Goal: Task Accomplishment & Management: Manage account settings

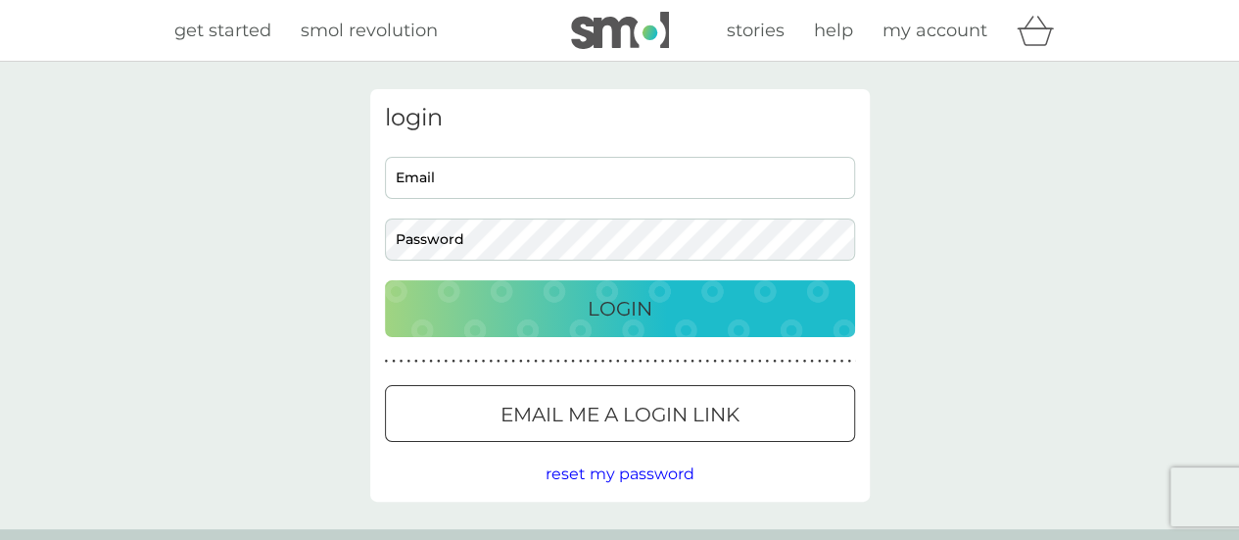
click at [562, 184] on input "Email" at bounding box center [620, 178] width 470 height 42
type input "[EMAIL_ADDRESS][DOMAIN_NAME]"
click at [385, 280] on button "Login" at bounding box center [620, 308] width 470 height 57
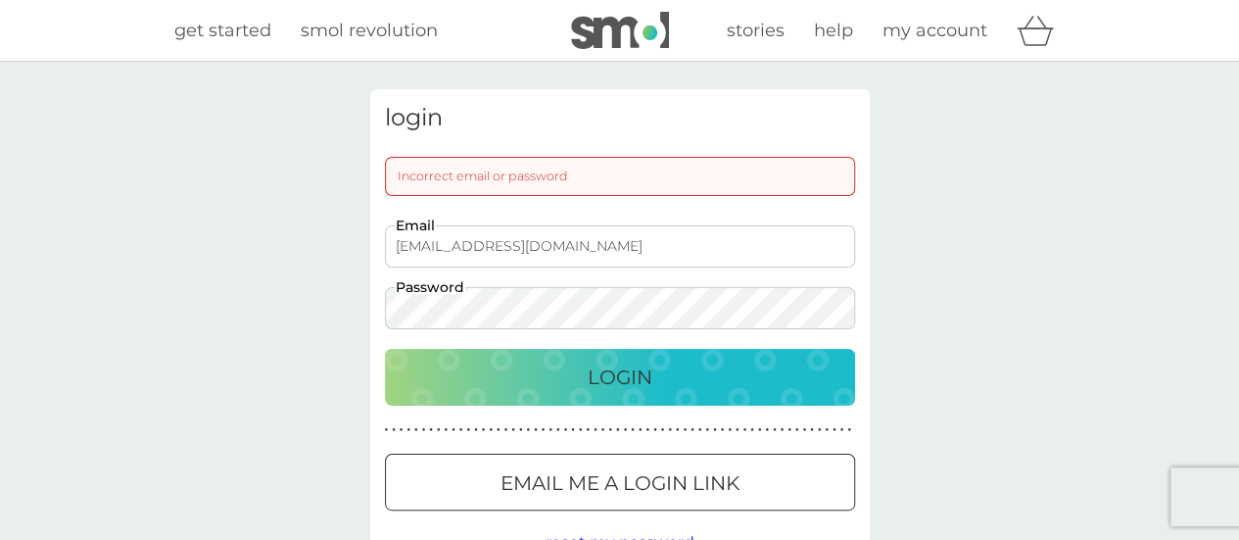
click at [385, 349] on button "Login" at bounding box center [620, 377] width 470 height 57
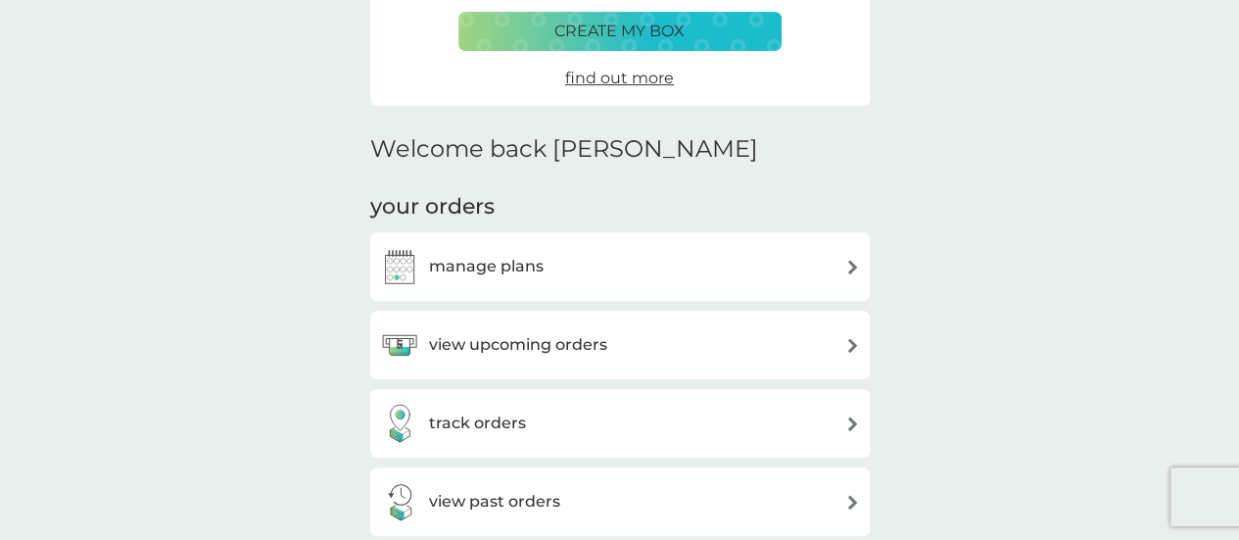
scroll to position [392, 0]
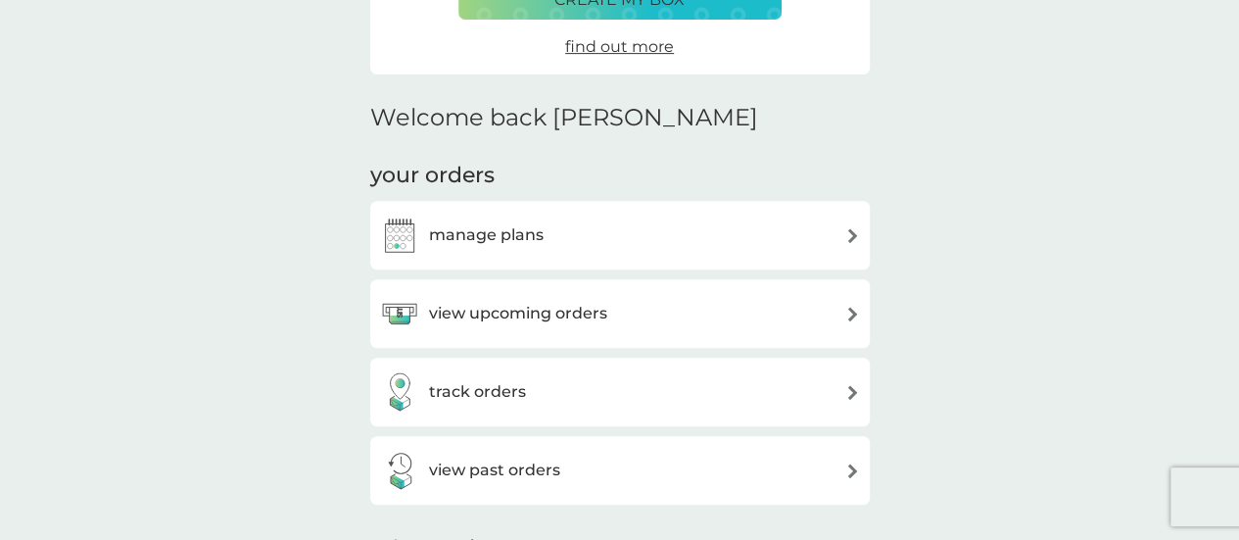
click at [582, 316] on h3 "view upcoming orders" at bounding box center [518, 313] width 178 height 25
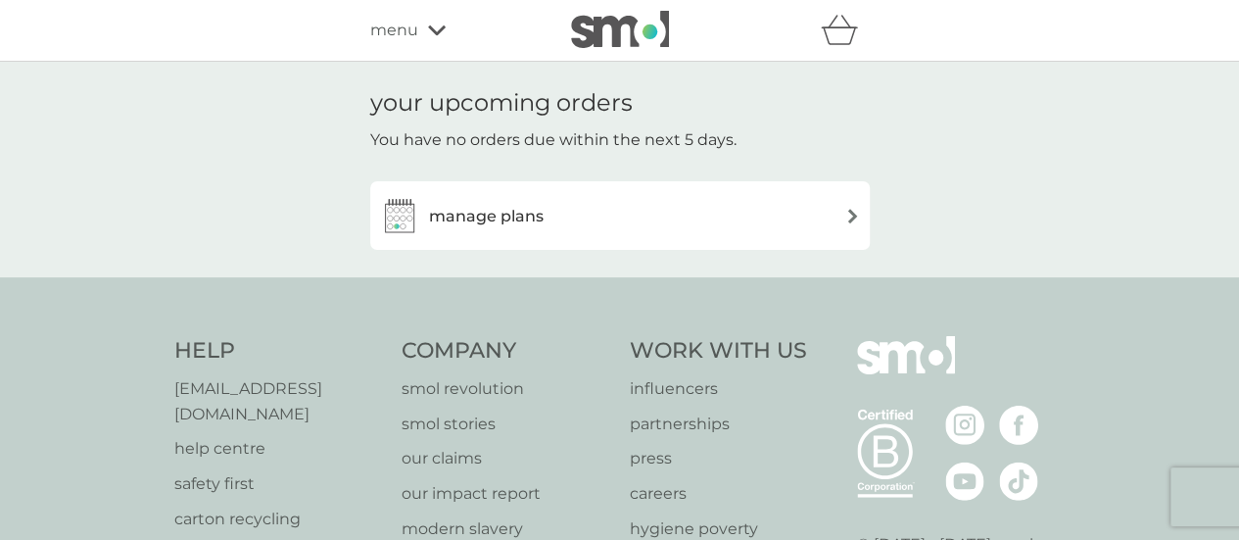
click at [578, 208] on div "manage plans" at bounding box center [620, 215] width 480 height 39
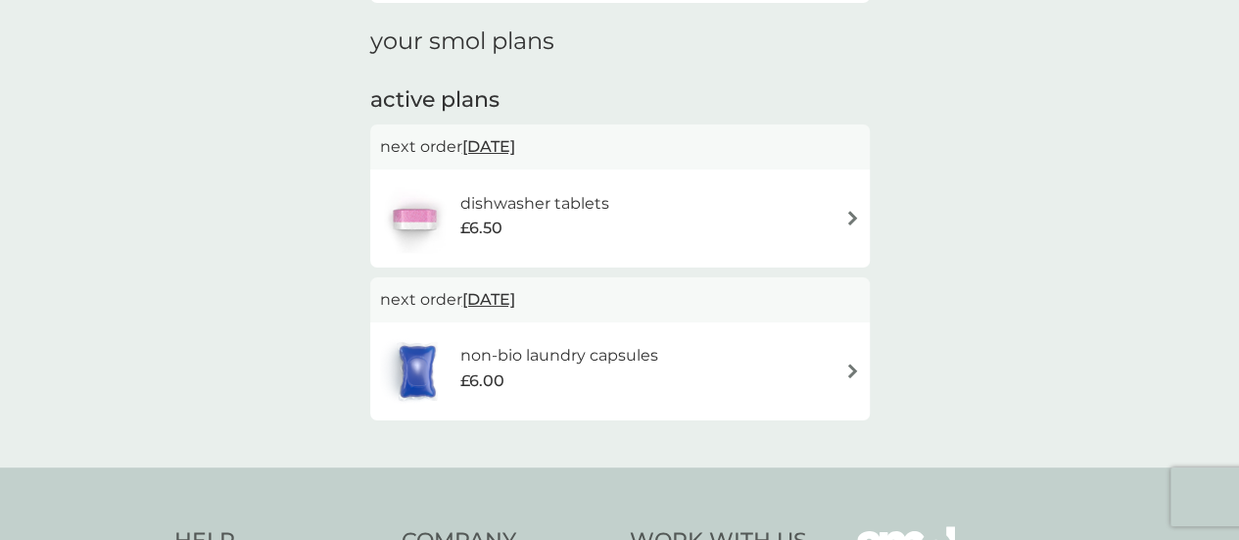
scroll to position [294, 0]
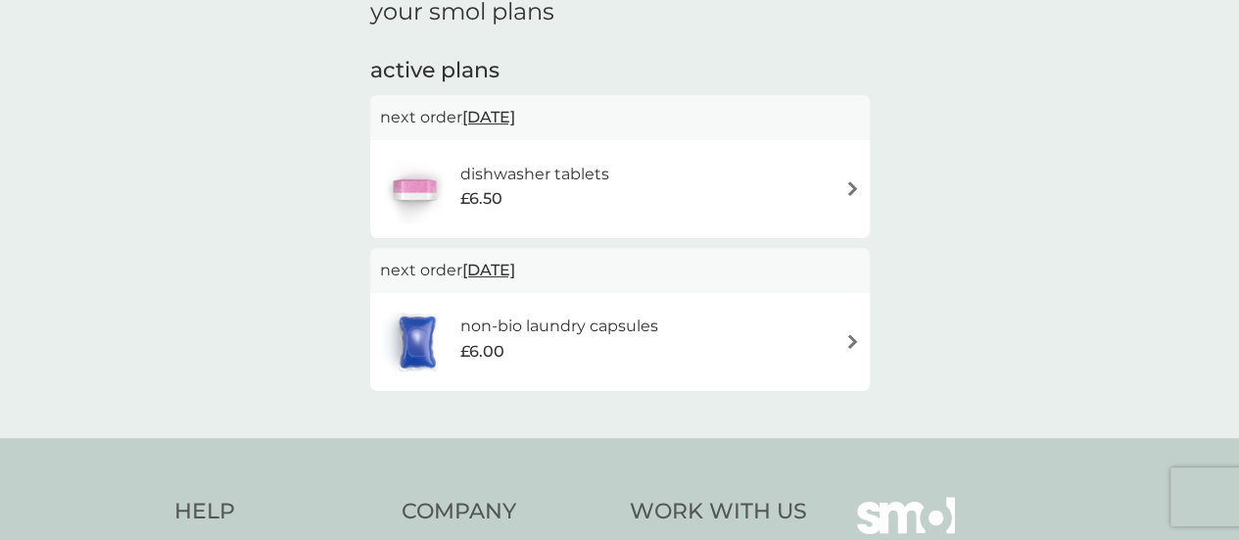
click at [498, 116] on span "15 Oct 2025" at bounding box center [488, 117] width 53 height 38
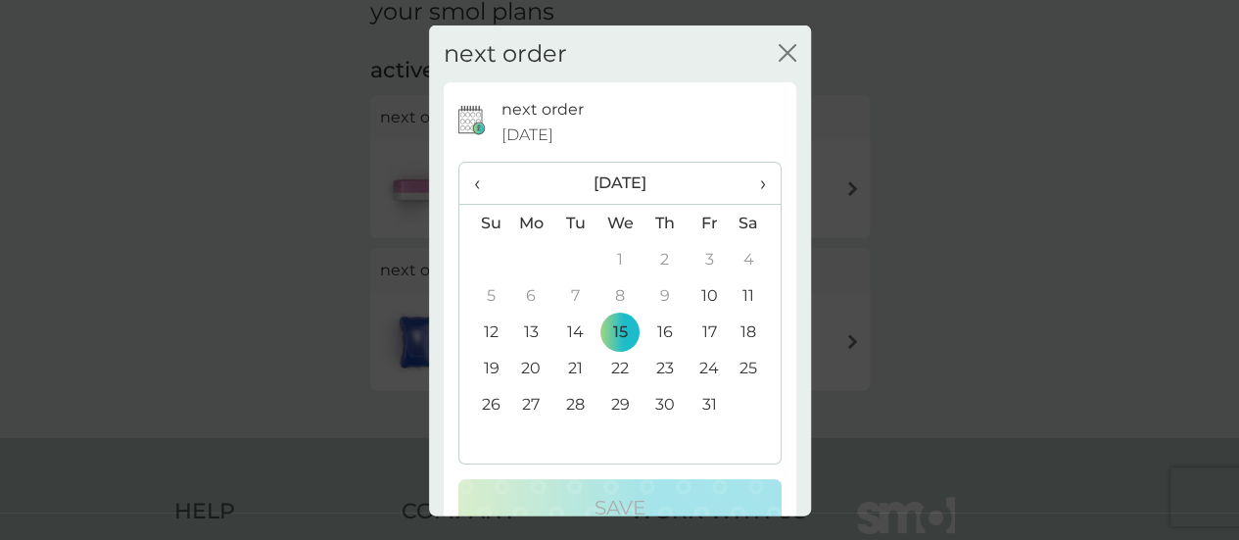
click at [746, 185] on span "›" at bounding box center [755, 183] width 20 height 41
click at [532, 292] on td "3" at bounding box center [531, 295] width 45 height 36
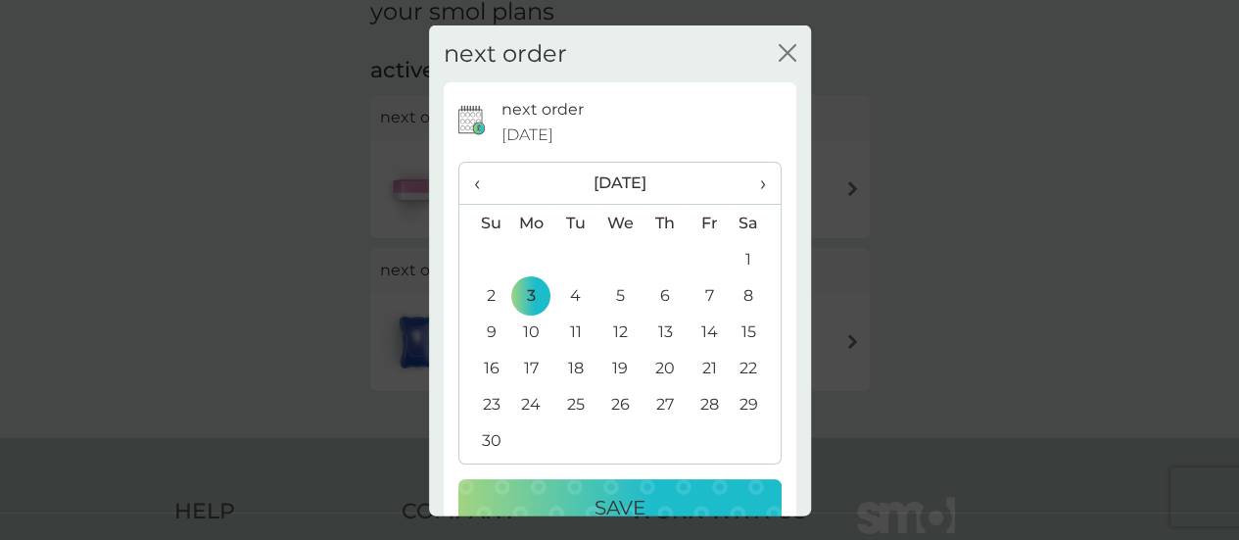
click at [621, 498] on p "Save" at bounding box center [620, 507] width 51 height 31
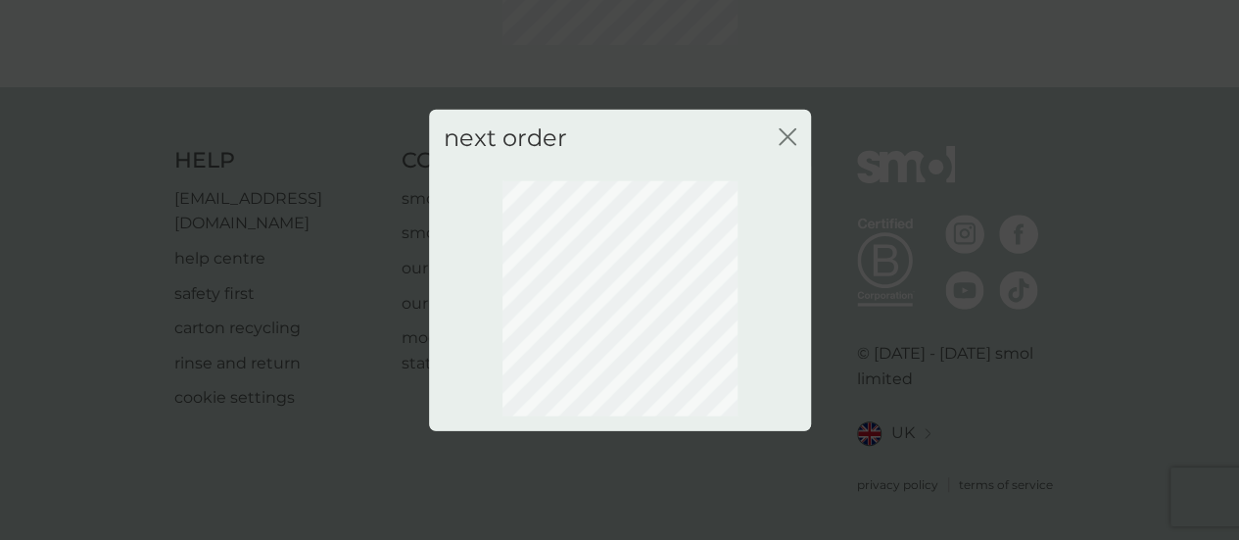
scroll to position [281, 0]
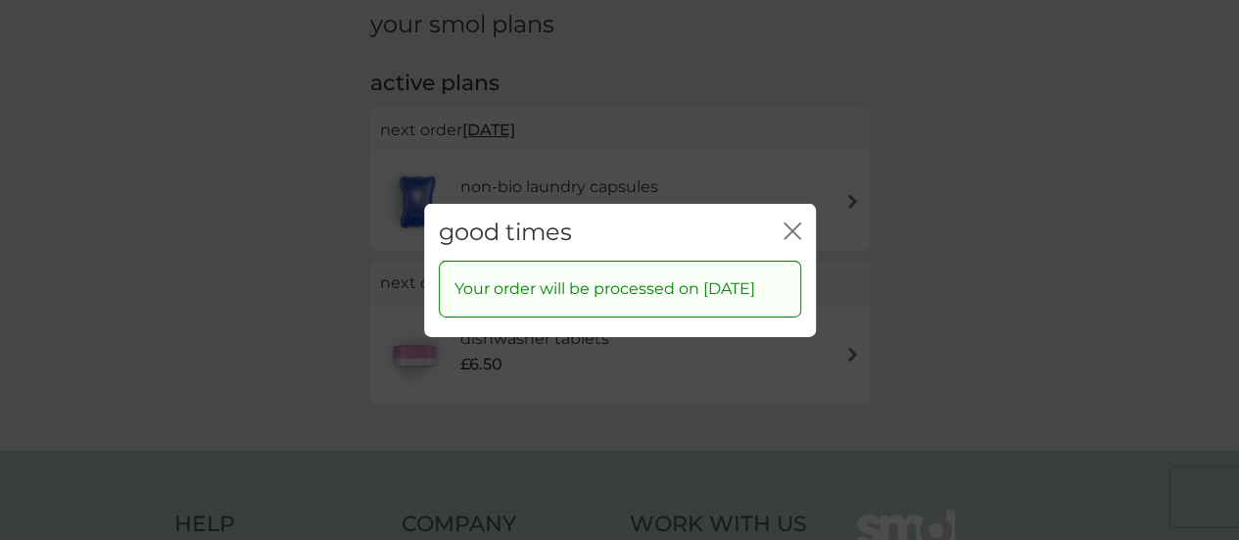
click at [789, 221] on icon "close" at bounding box center [793, 230] width 18 height 18
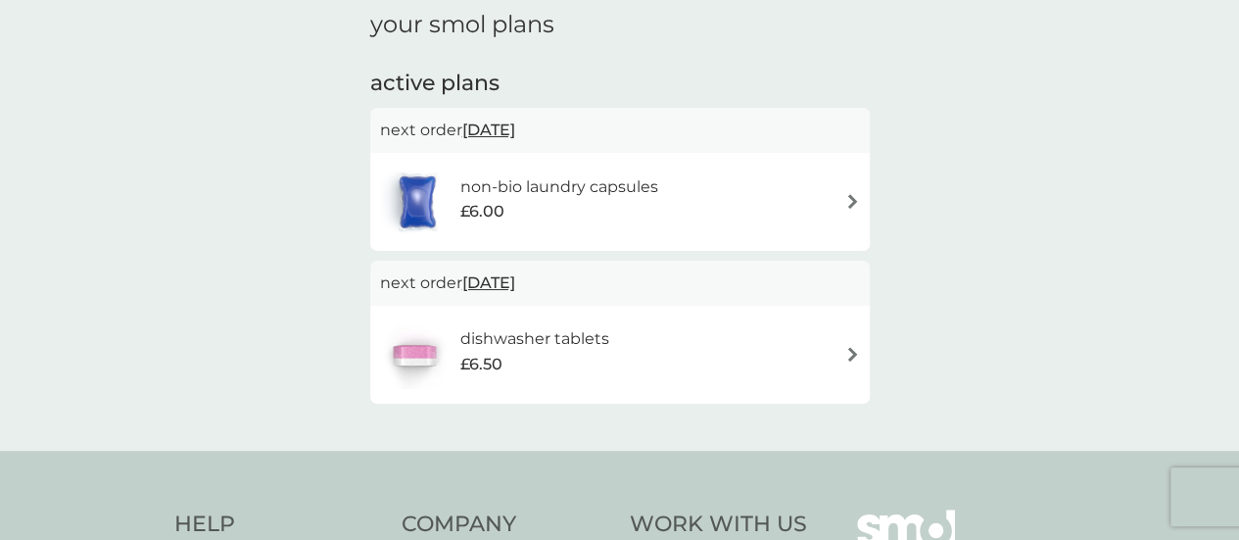
click at [504, 132] on span "24 Oct 2025" at bounding box center [488, 130] width 53 height 38
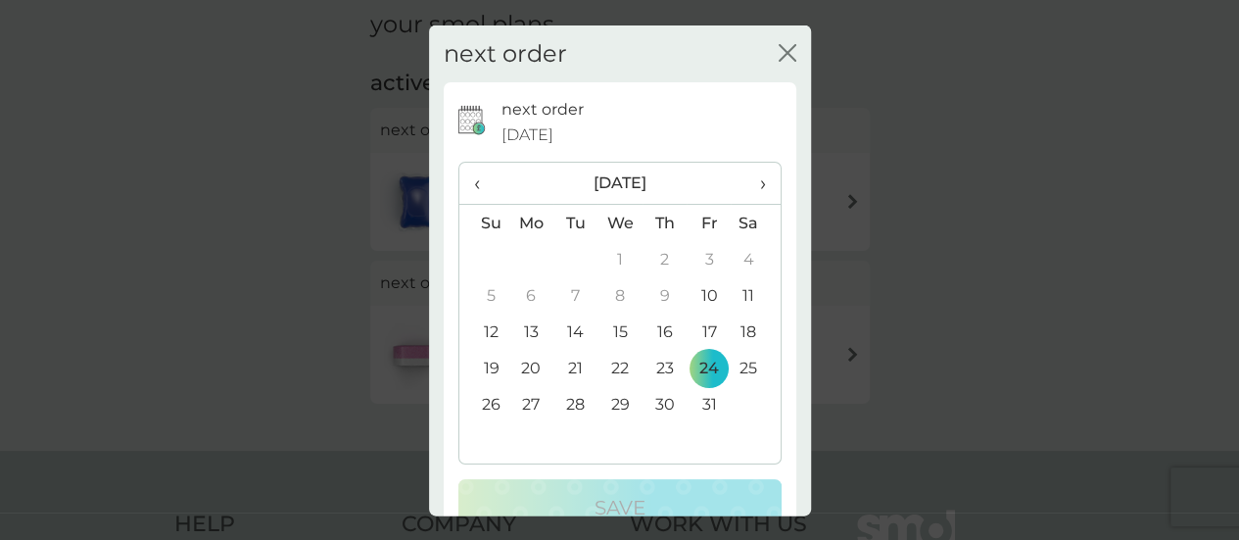
click at [746, 177] on span "›" at bounding box center [755, 183] width 20 height 41
click at [521, 292] on td "3" at bounding box center [531, 295] width 45 height 36
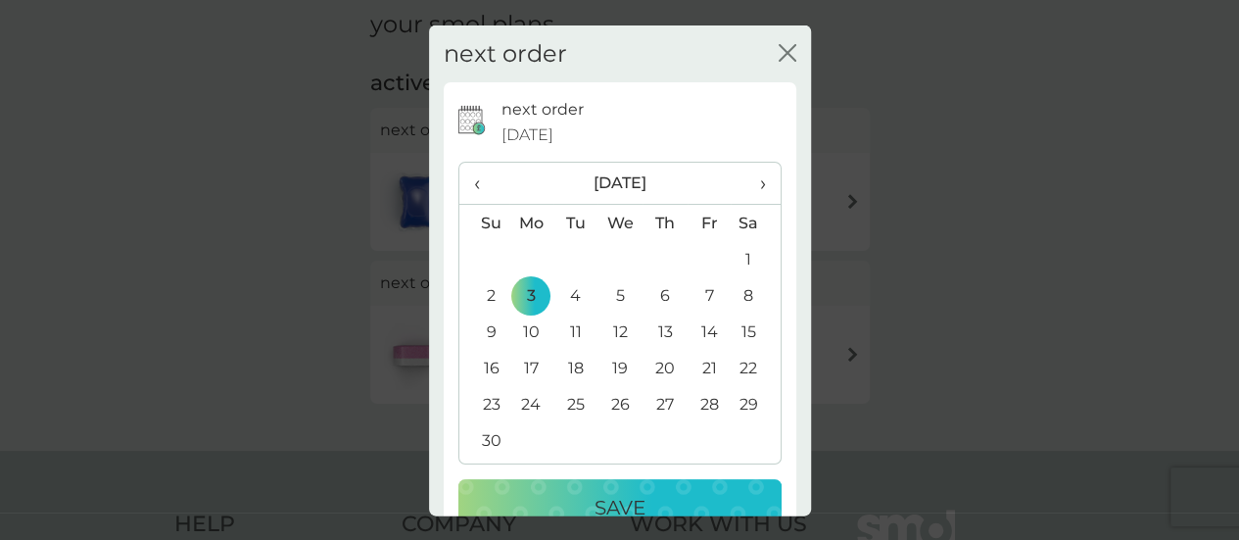
click at [569, 497] on div "Save" at bounding box center [620, 507] width 284 height 31
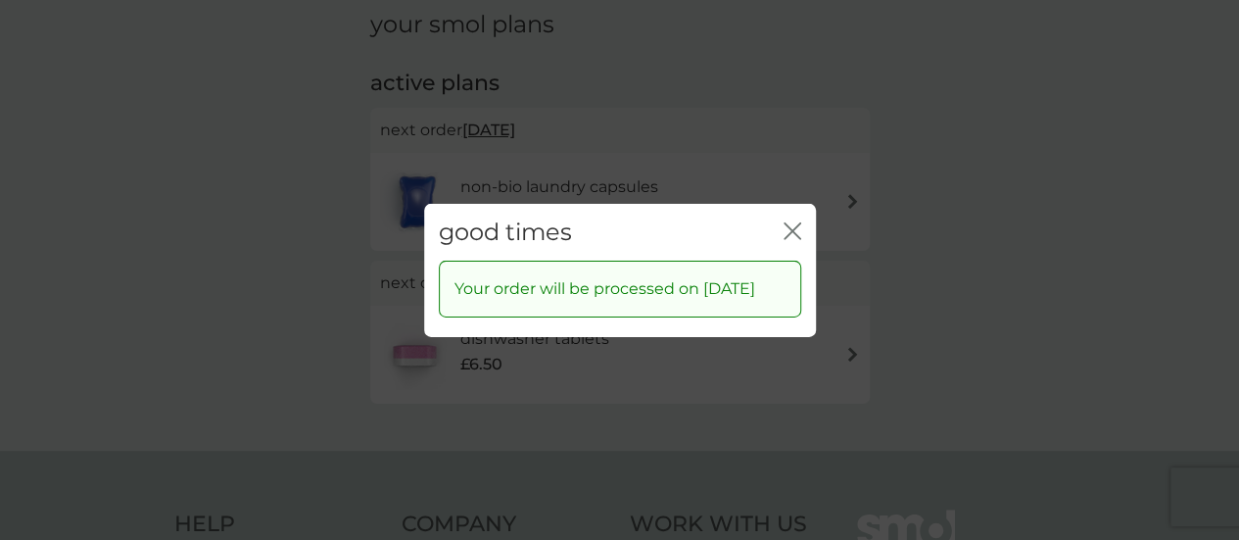
click at [786, 221] on icon "close" at bounding box center [793, 230] width 18 height 18
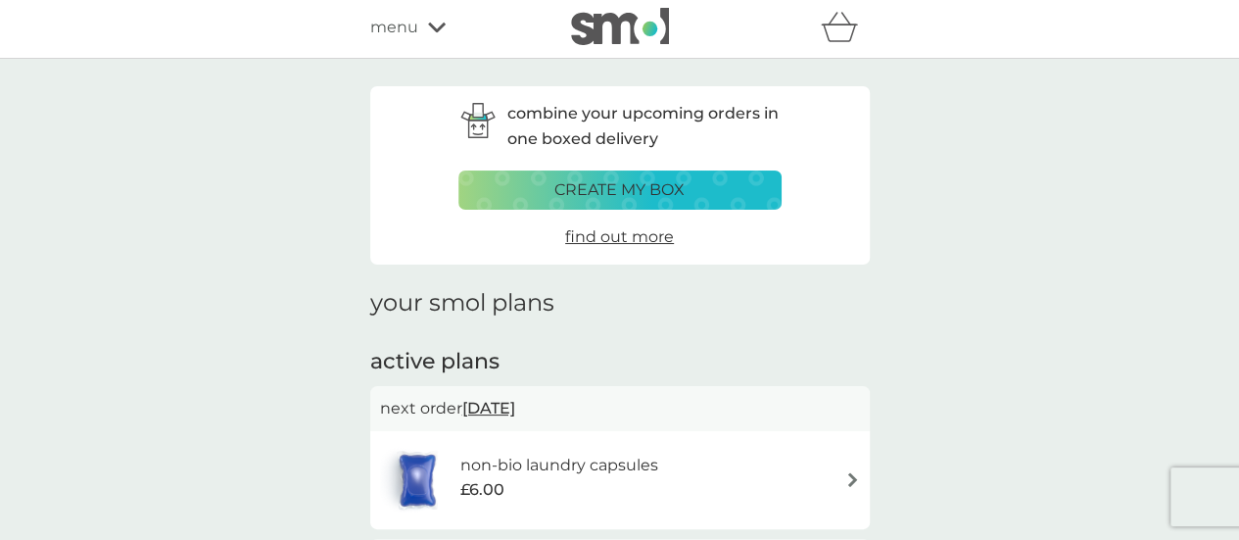
scroll to position [0, 0]
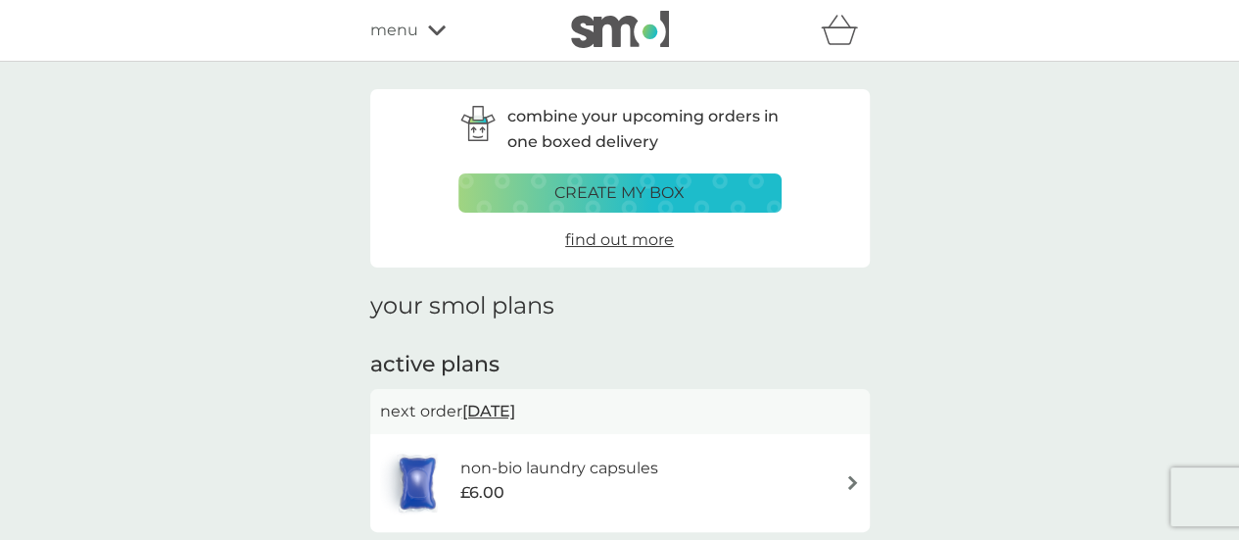
click at [409, 30] on span "menu" at bounding box center [394, 30] width 48 height 25
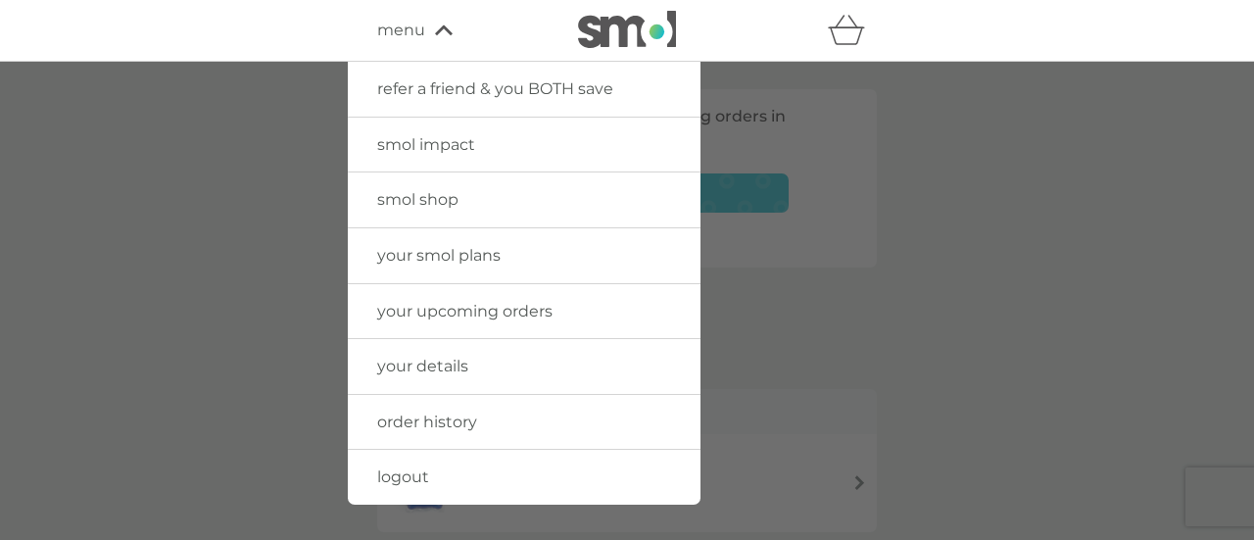
click at [441, 370] on span "your details" at bounding box center [422, 366] width 91 height 19
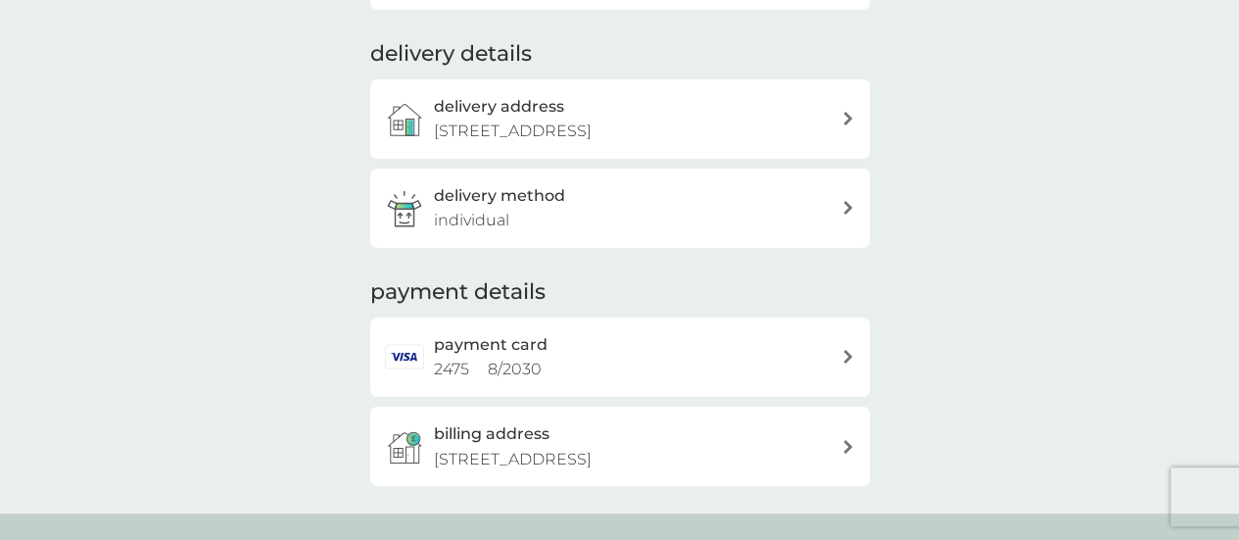
scroll to position [294, 0]
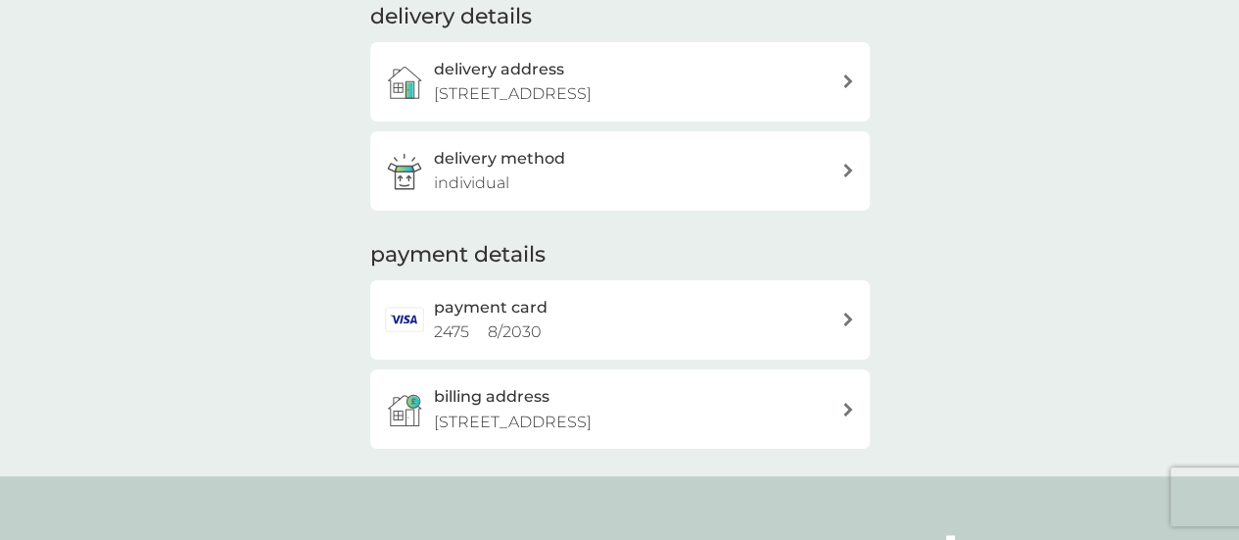
click at [530, 70] on h3 "delivery address" at bounding box center [499, 69] width 130 height 25
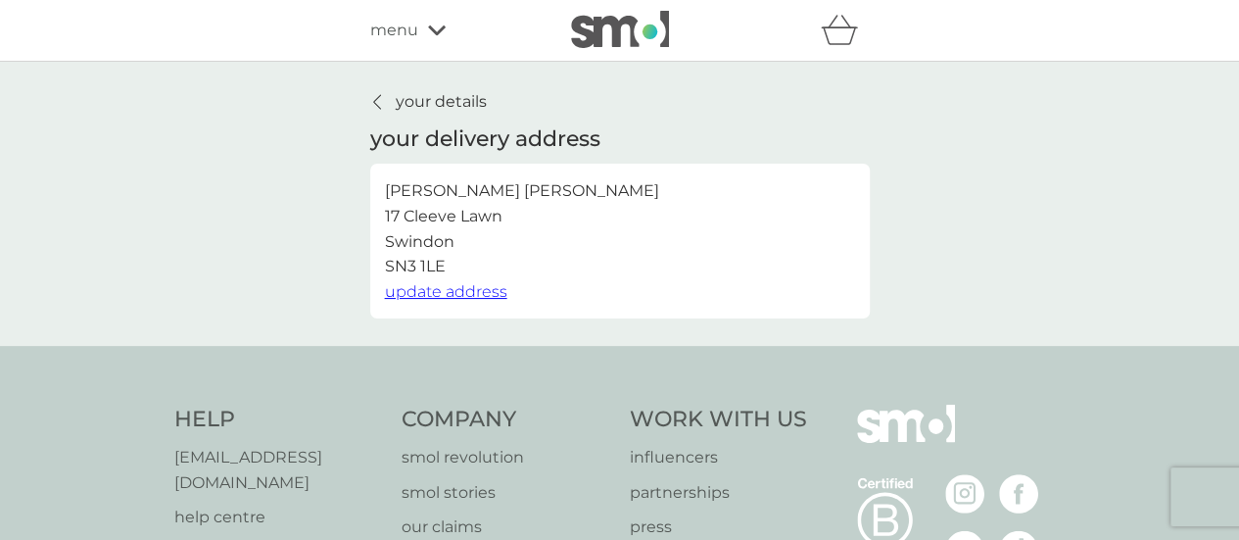
click at [441, 293] on span "update address" at bounding box center [446, 291] width 122 height 19
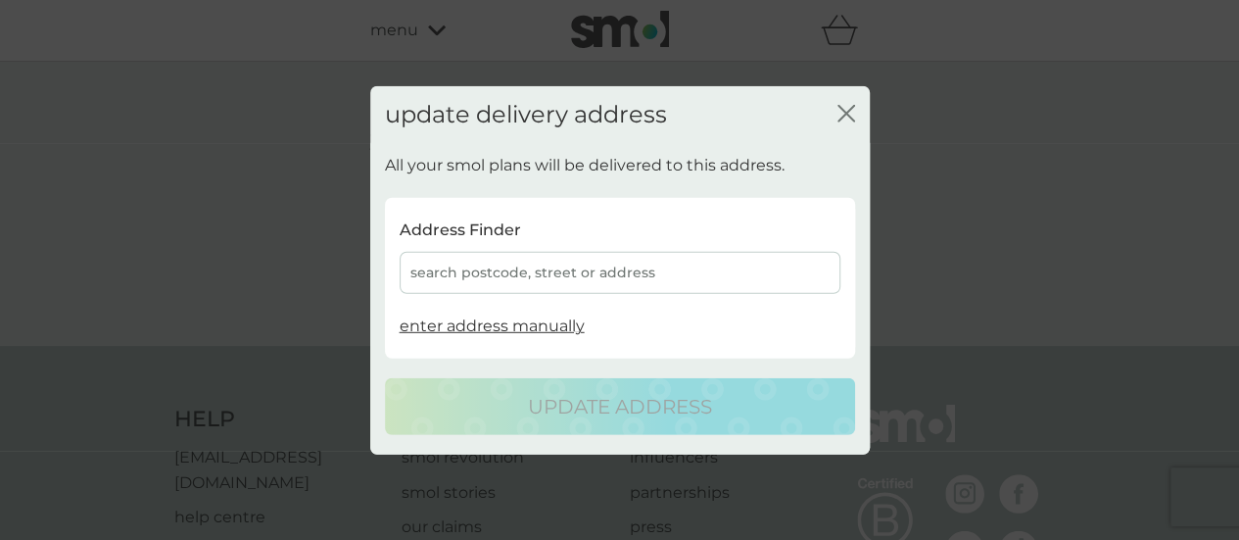
click at [490, 262] on div "search postcode, street or address" at bounding box center [620, 273] width 441 height 42
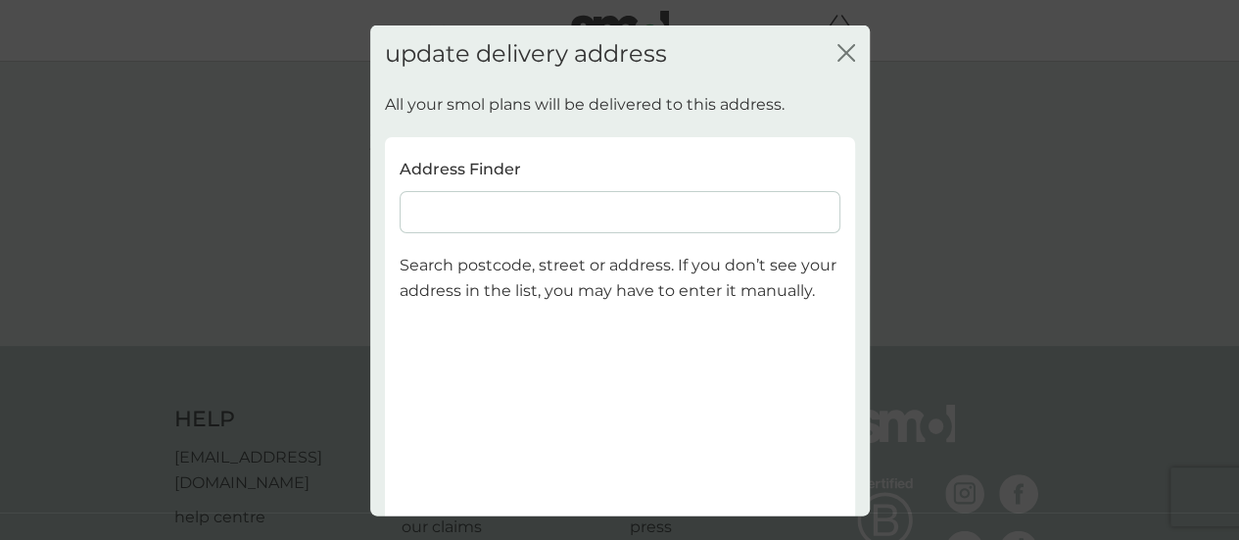
click at [518, 198] on input at bounding box center [620, 212] width 441 height 42
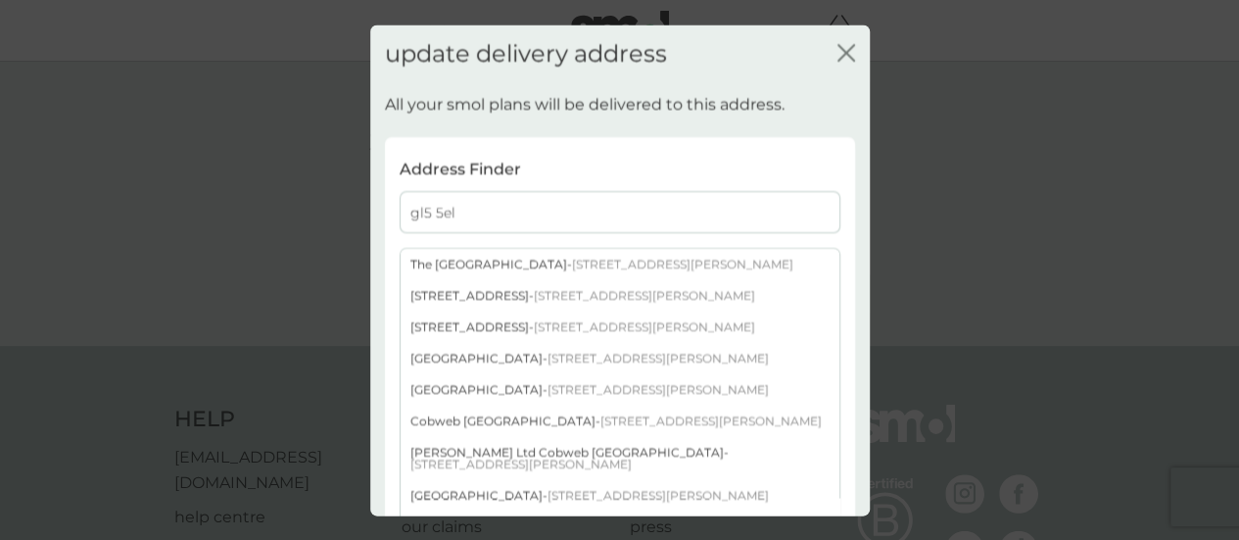
type input "gl5 5el"
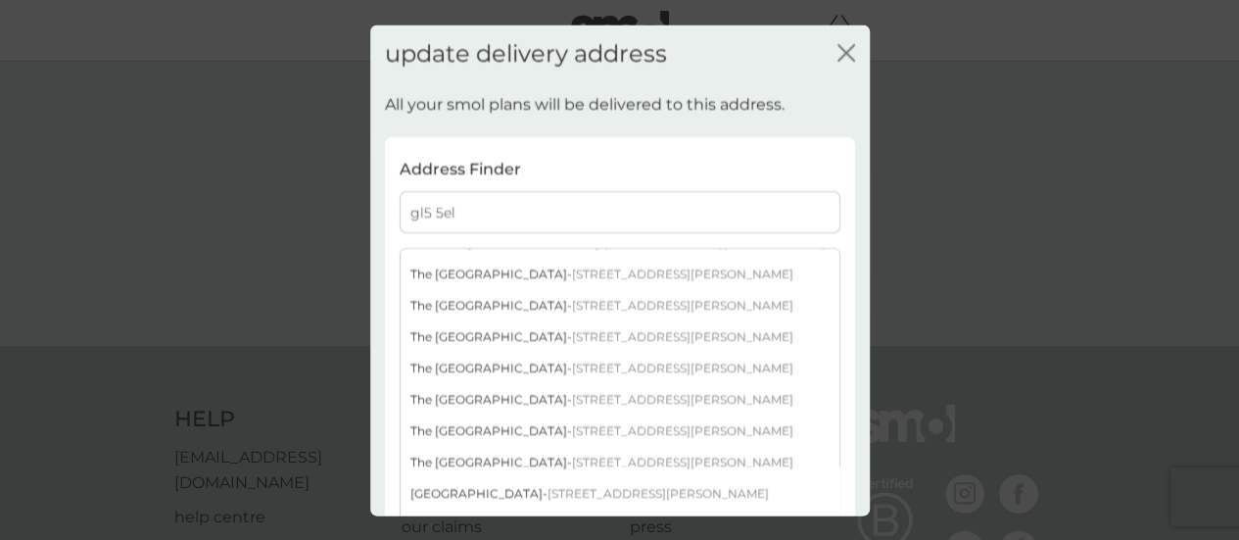
scroll to position [824, 0]
click at [507, 448] on div "The Old Store High Street - South Woodchester Stroud GL5 5EL" at bounding box center [620, 462] width 439 height 31
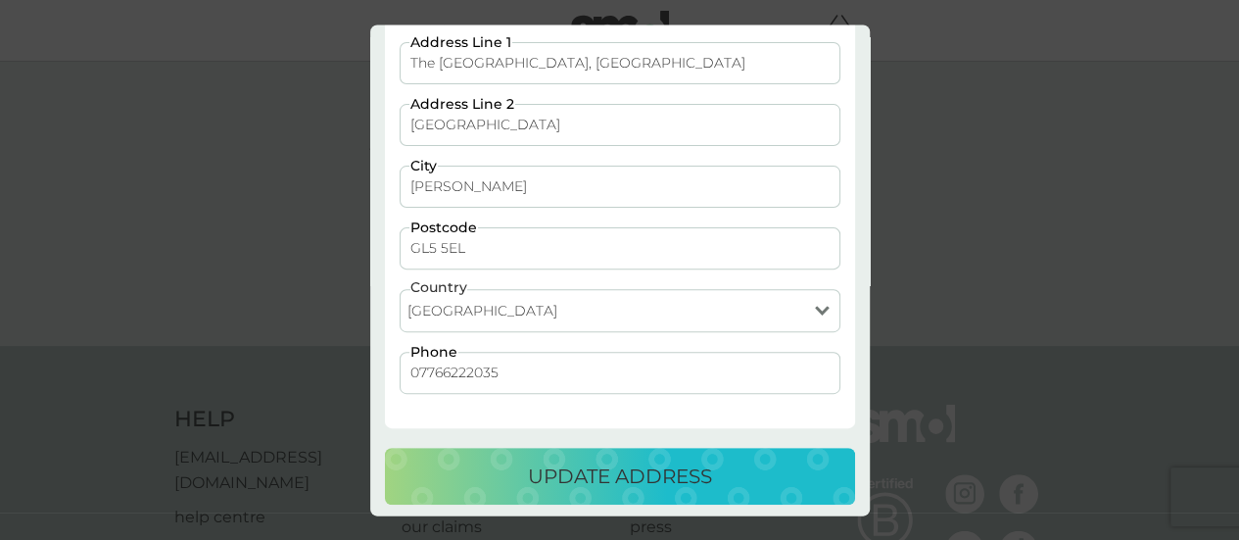
scroll to position [243, 0]
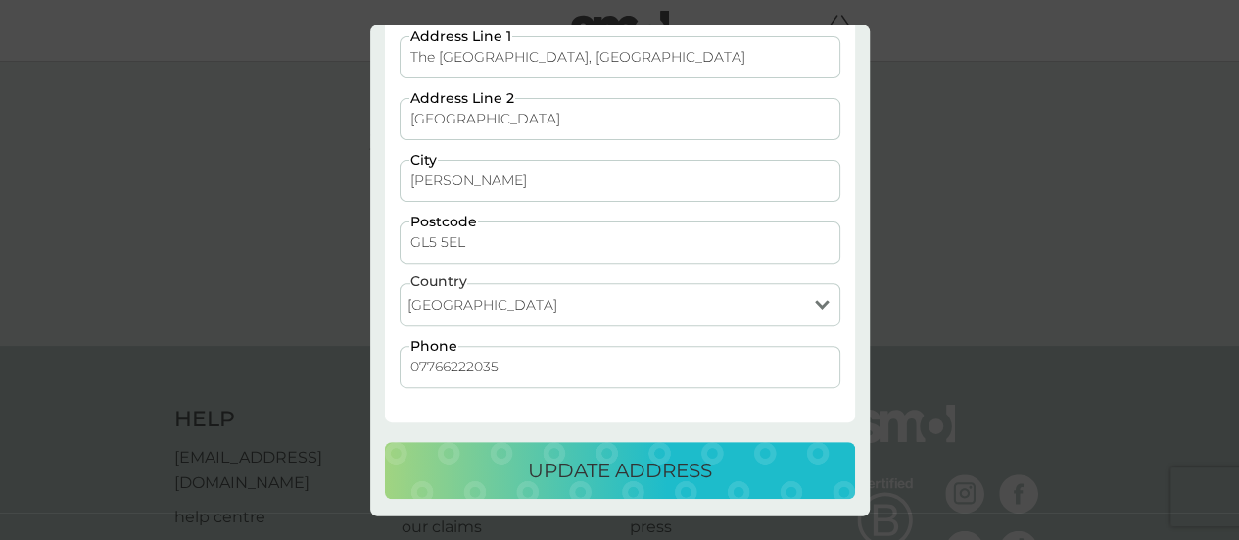
click at [703, 454] on p "update address" at bounding box center [620, 469] width 184 height 31
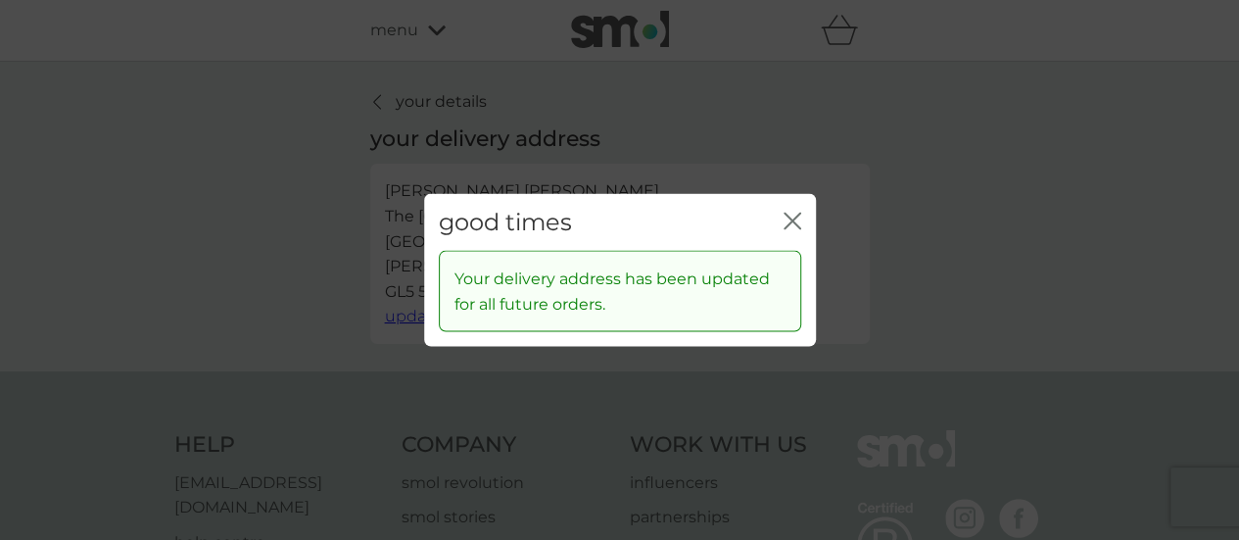
click at [791, 217] on icon "close" at bounding box center [793, 221] width 18 height 18
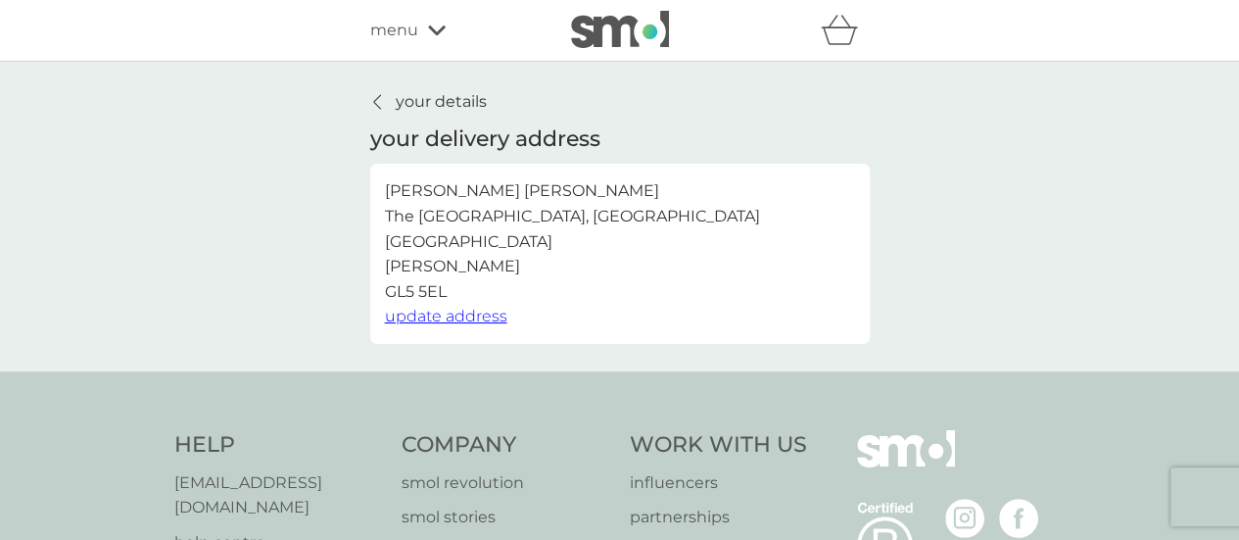
click at [421, 101] on p "your details" at bounding box center [441, 101] width 91 height 25
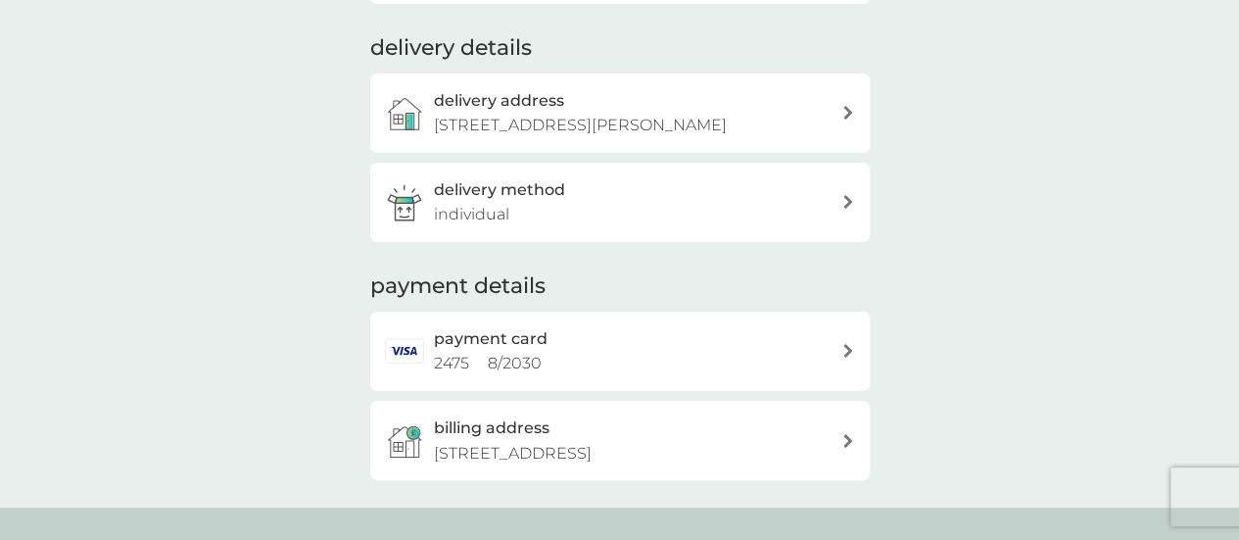
scroll to position [294, 0]
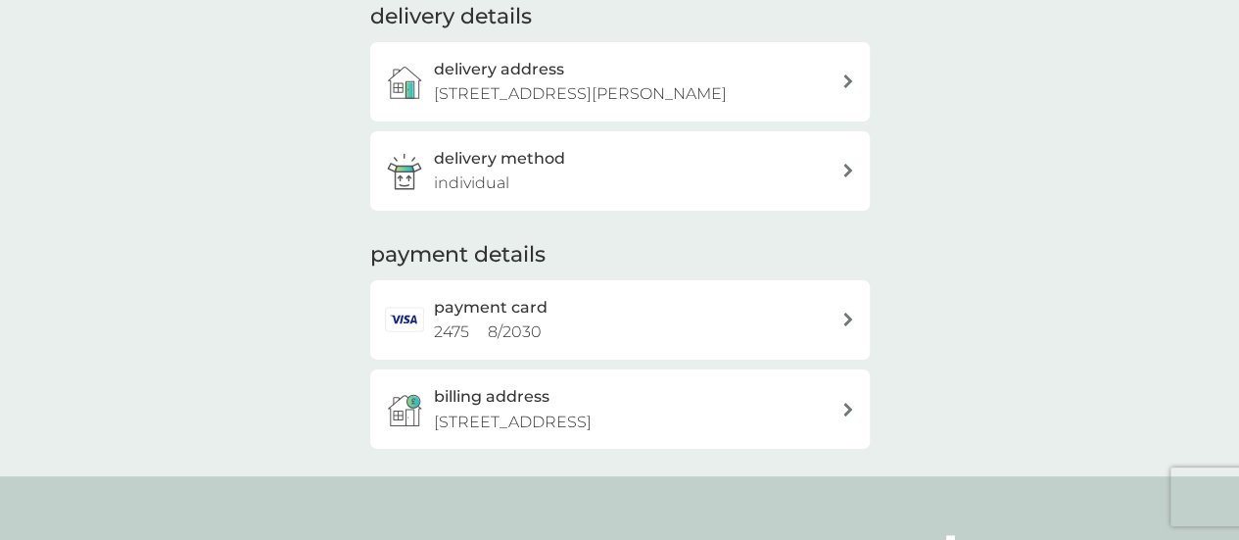
click at [680, 424] on div "billing address 17 Cleeve Lawn, Swindon, SN3 1LE" at bounding box center [637, 409] width 407 height 50
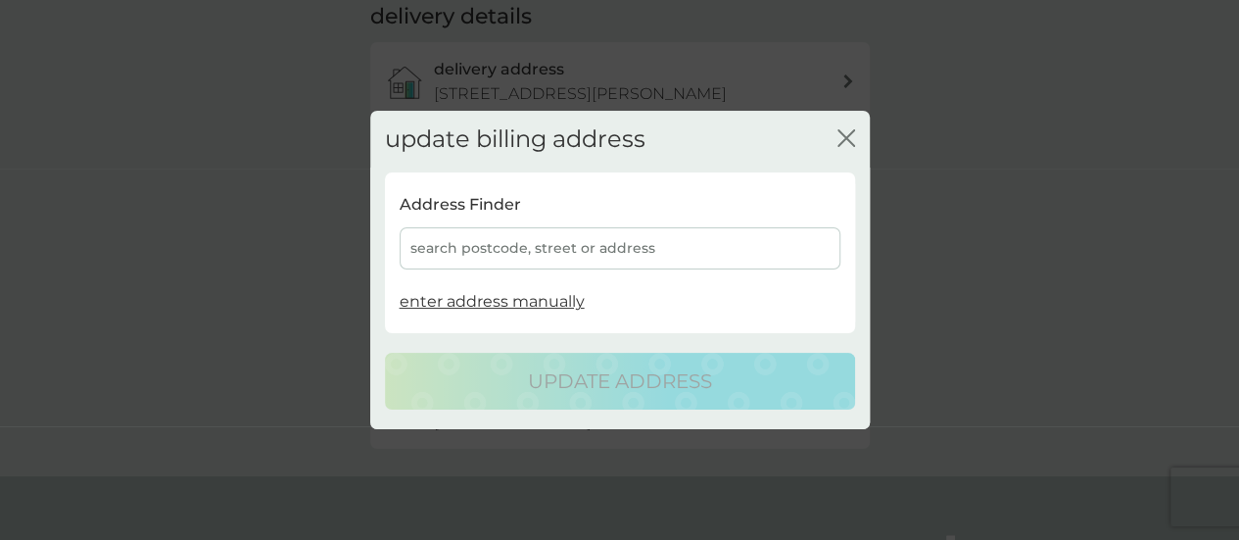
click at [480, 246] on div "search postcode, street or address" at bounding box center [620, 248] width 441 height 42
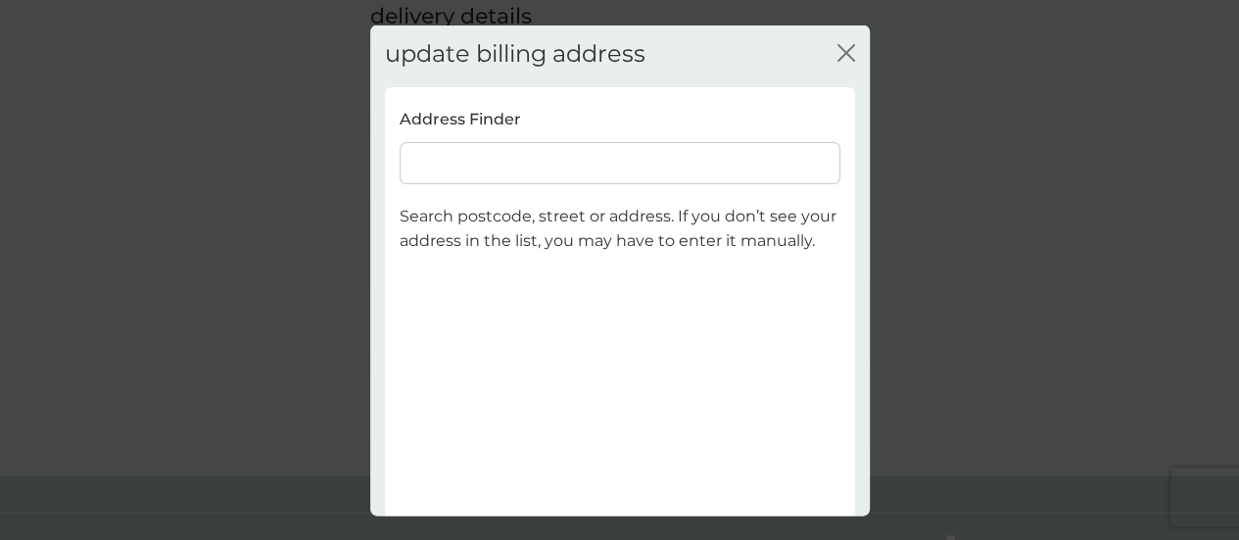
click at [485, 164] on input at bounding box center [620, 162] width 441 height 42
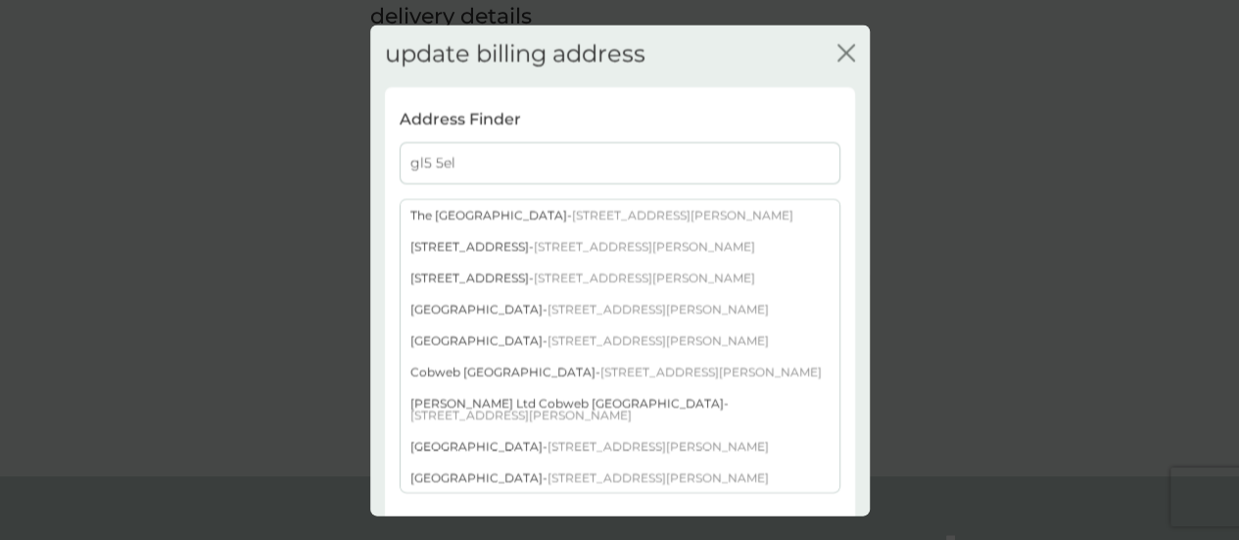
type input "gl5 5el"
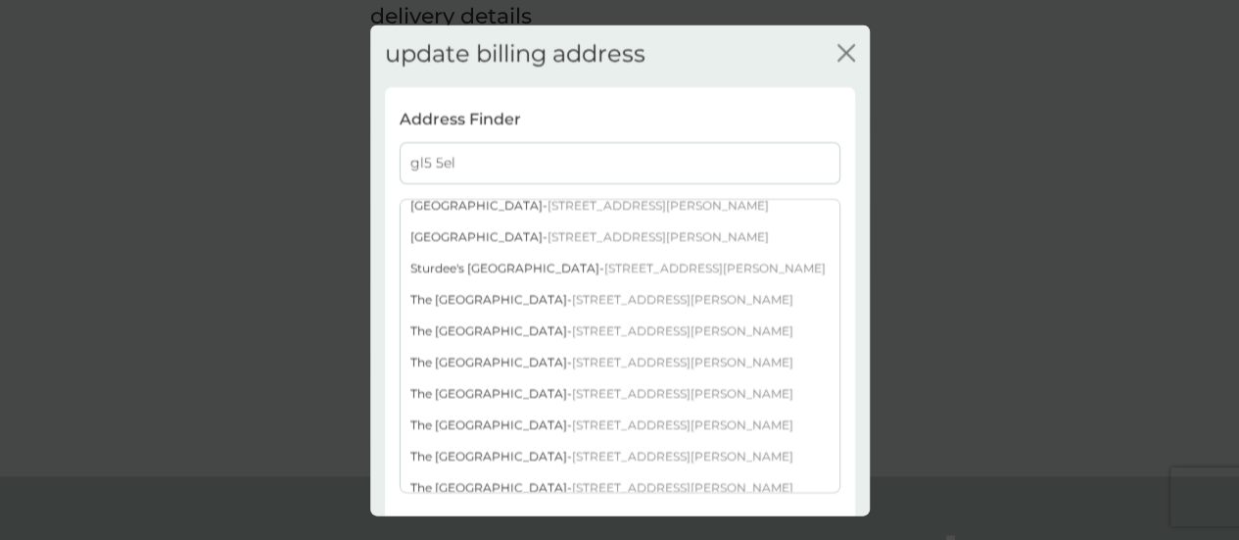
scroll to position [824, 0]
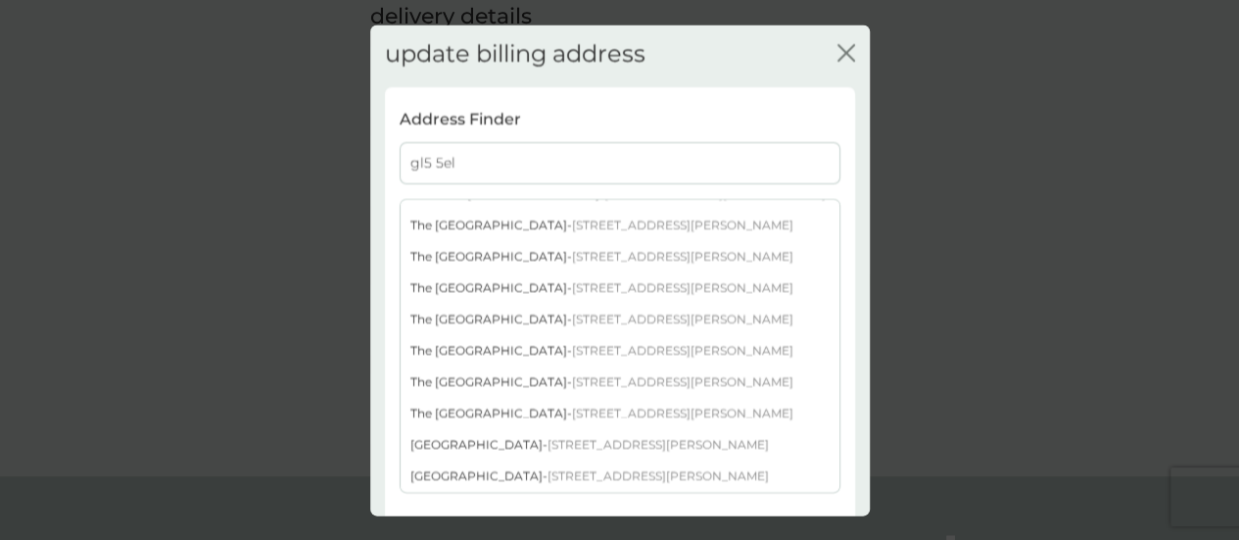
click at [527, 398] on div "The Old Store High Street - South Woodchester Stroud GL5 5EL" at bounding box center [620, 412] width 439 height 31
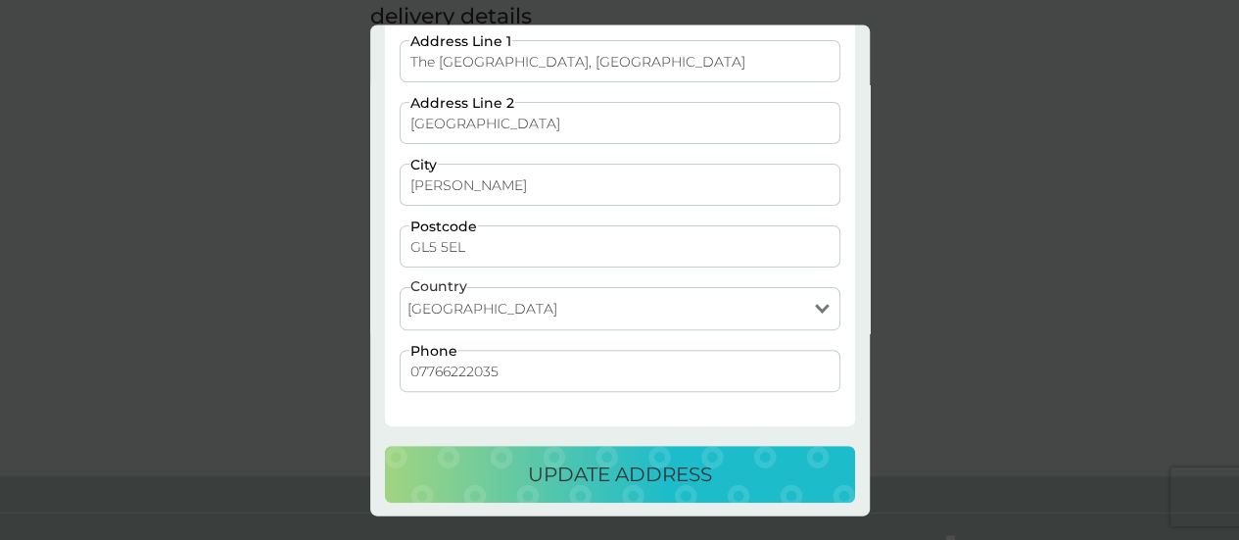
scroll to position [194, 0]
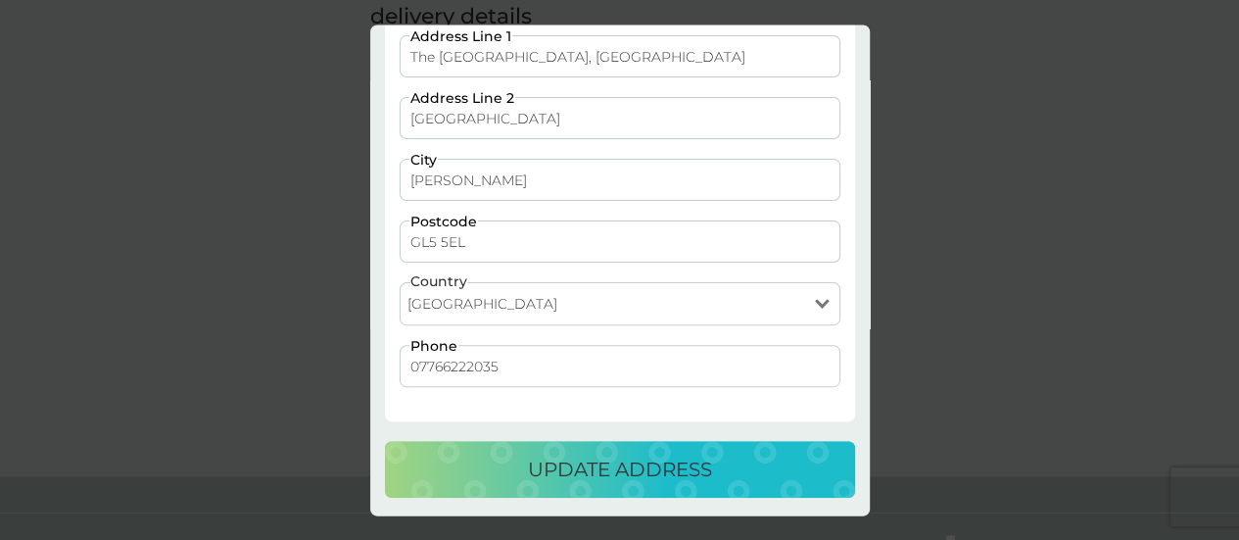
click at [736, 464] on div "update address" at bounding box center [619, 469] width 431 height 31
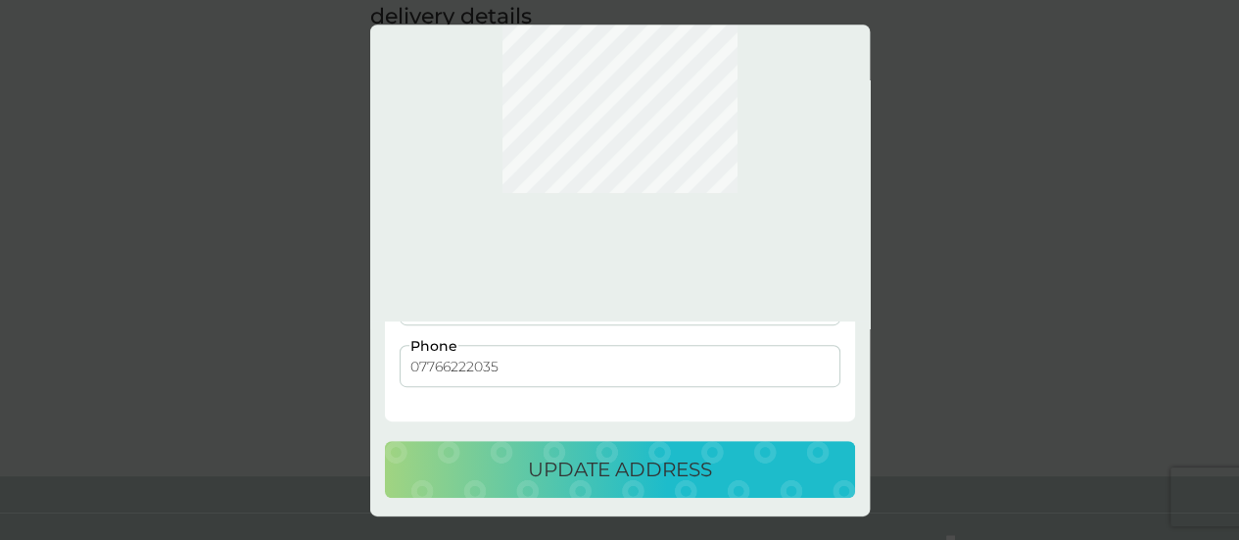
scroll to position [0, 0]
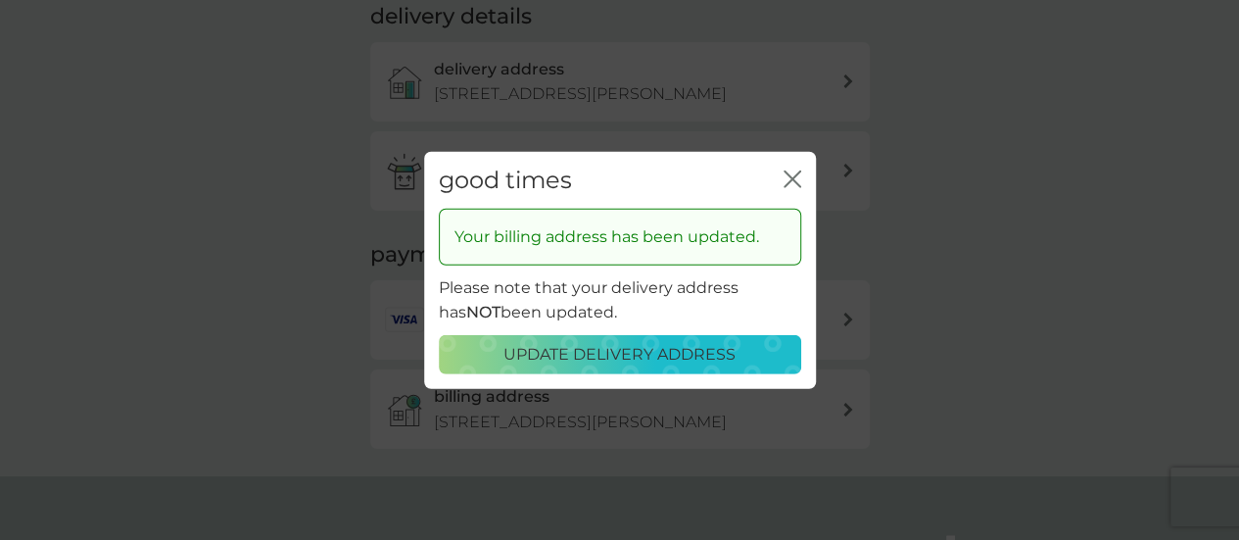
click at [795, 181] on icon "close" at bounding box center [793, 178] width 18 height 18
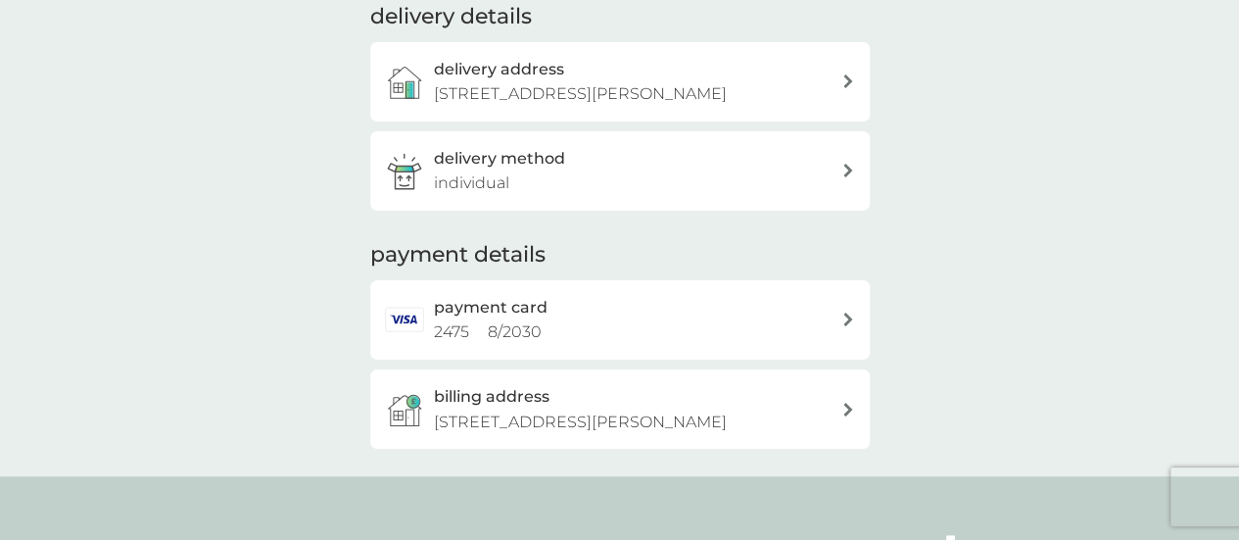
click at [615, 192] on div "delivery method individual" at bounding box center [637, 171] width 407 height 50
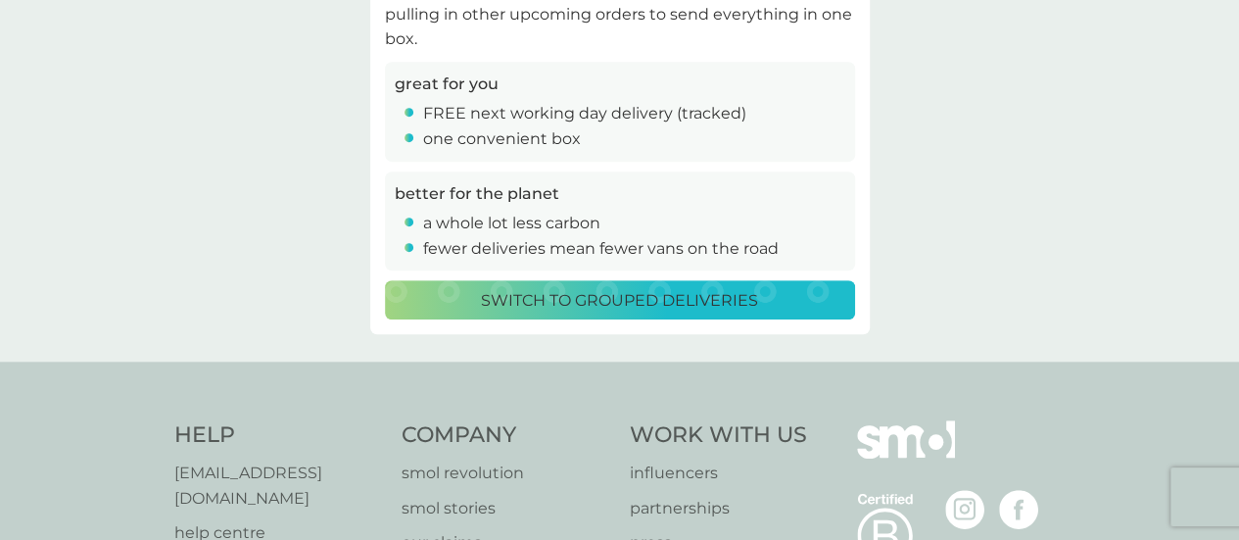
scroll to position [98, 0]
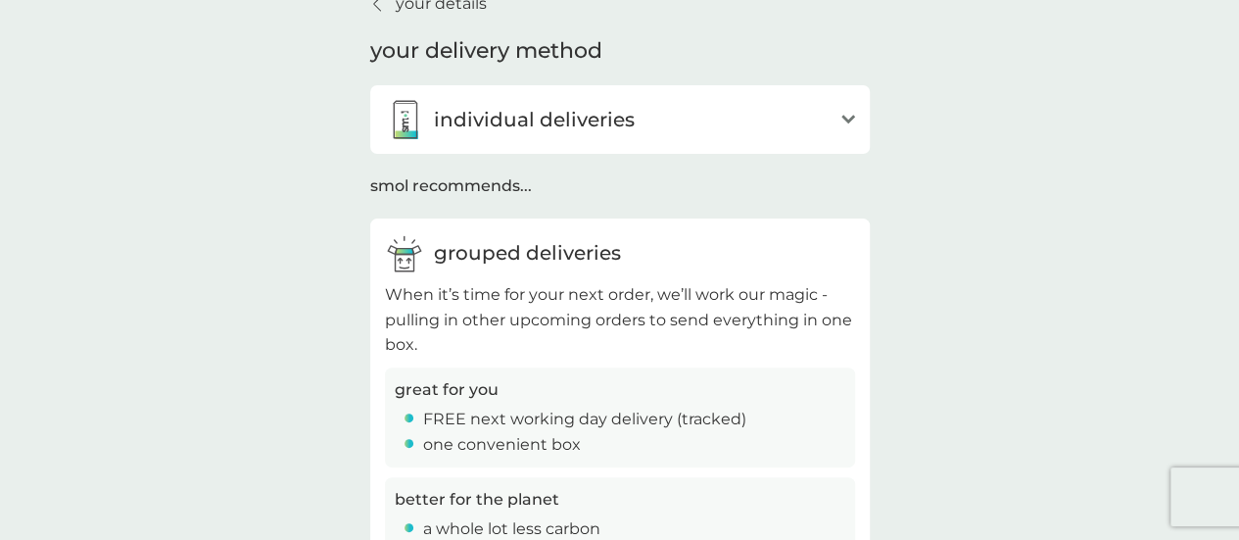
click at [741, 115] on div "individual deliveries" at bounding box center [608, 119] width 447 height 39
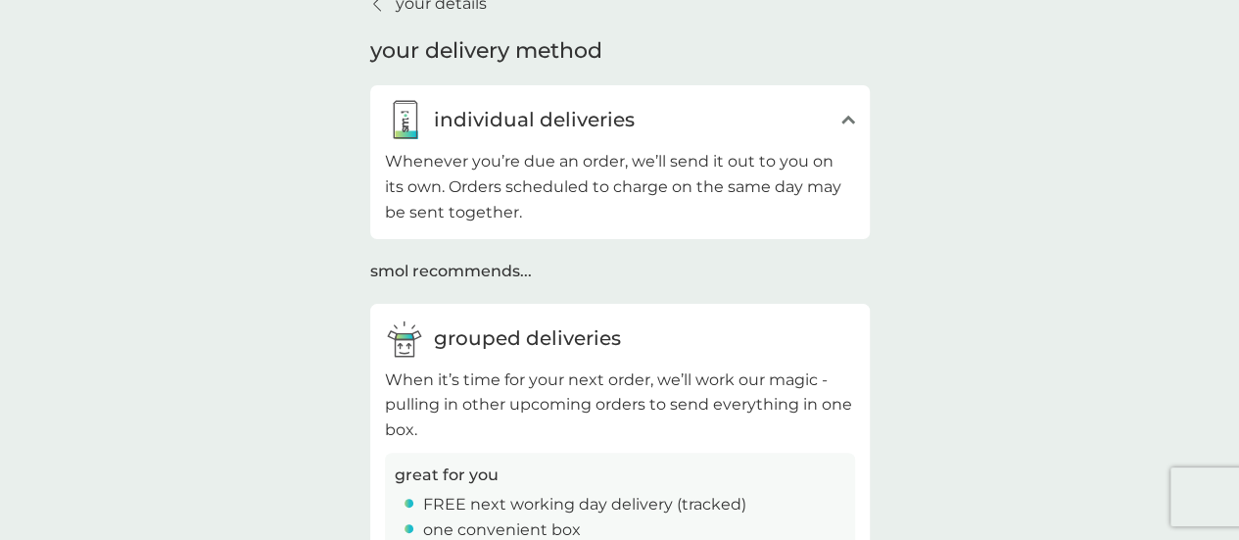
click at [741, 115] on div "individual deliveries" at bounding box center [608, 119] width 447 height 39
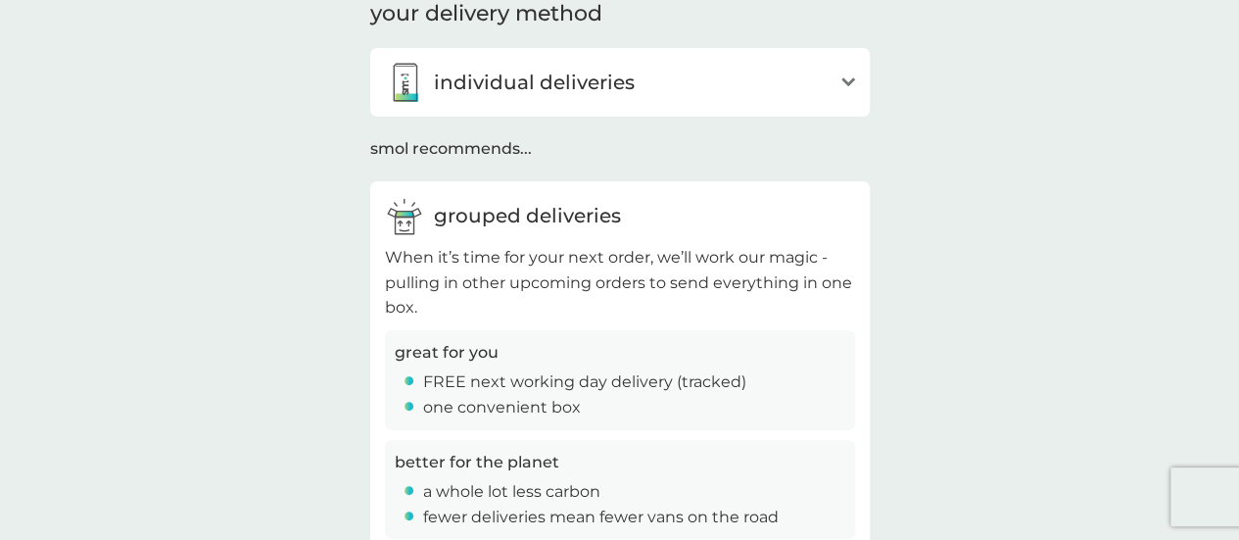
scroll to position [0, 0]
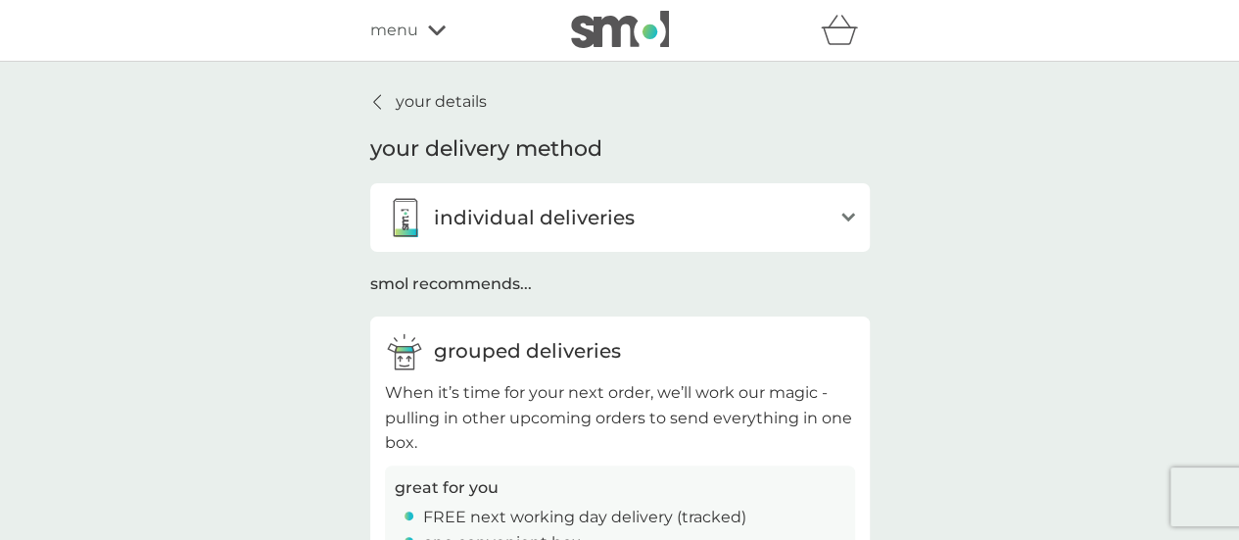
click at [430, 103] on p "your details" at bounding box center [441, 101] width 91 height 25
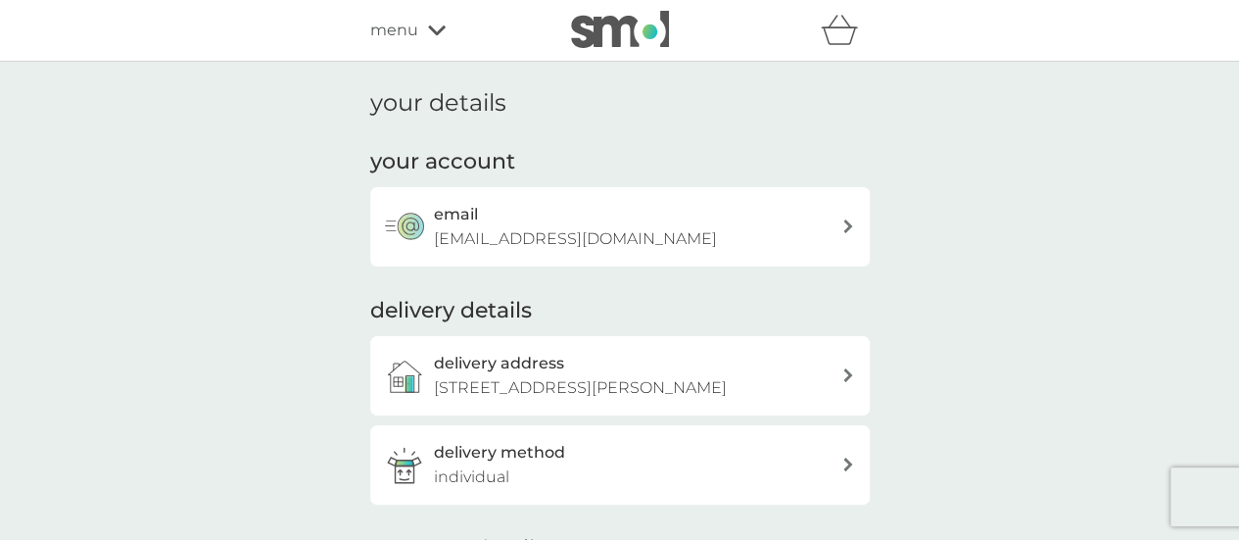
click at [398, 21] on span "menu" at bounding box center [394, 30] width 48 height 25
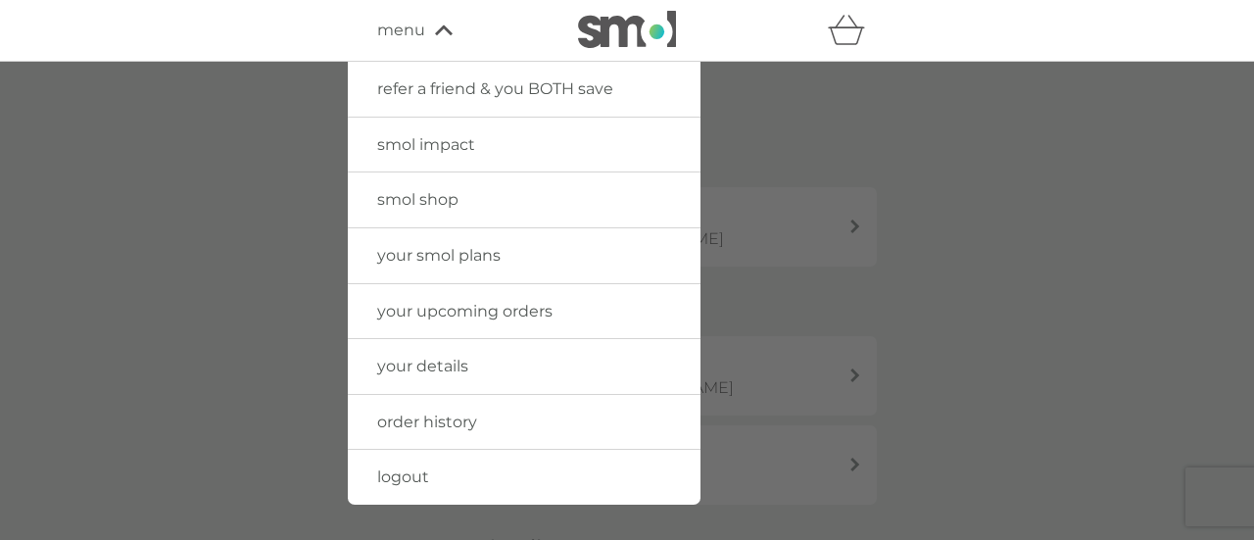
click at [431, 144] on span "smol impact" at bounding box center [426, 144] width 98 height 19
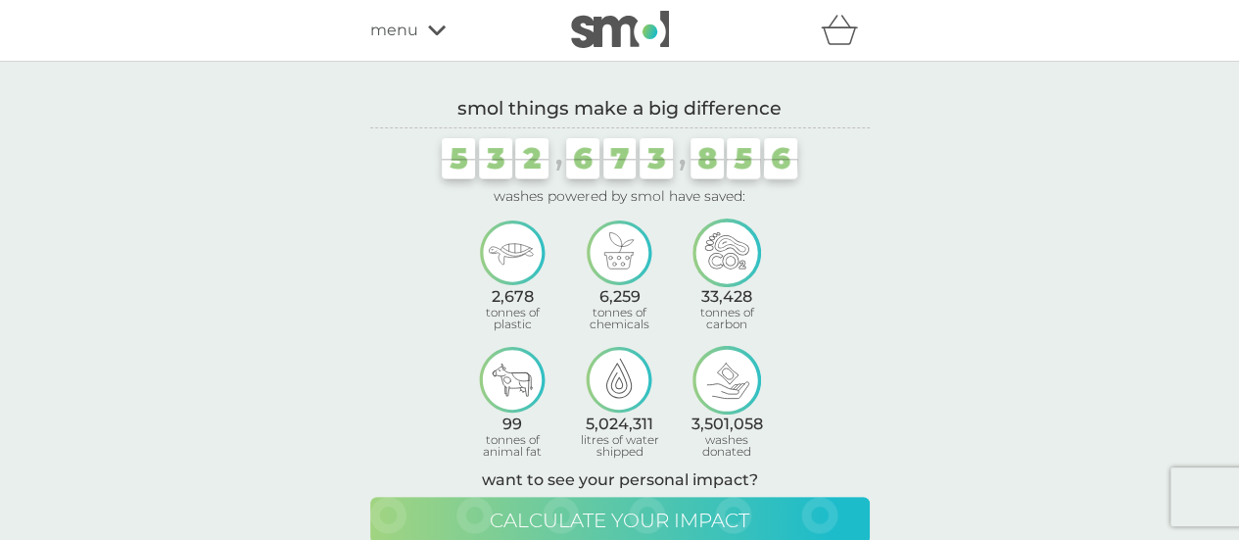
click at [789, 511] on button "calculate your impact" at bounding box center [620, 520] width 500 height 47
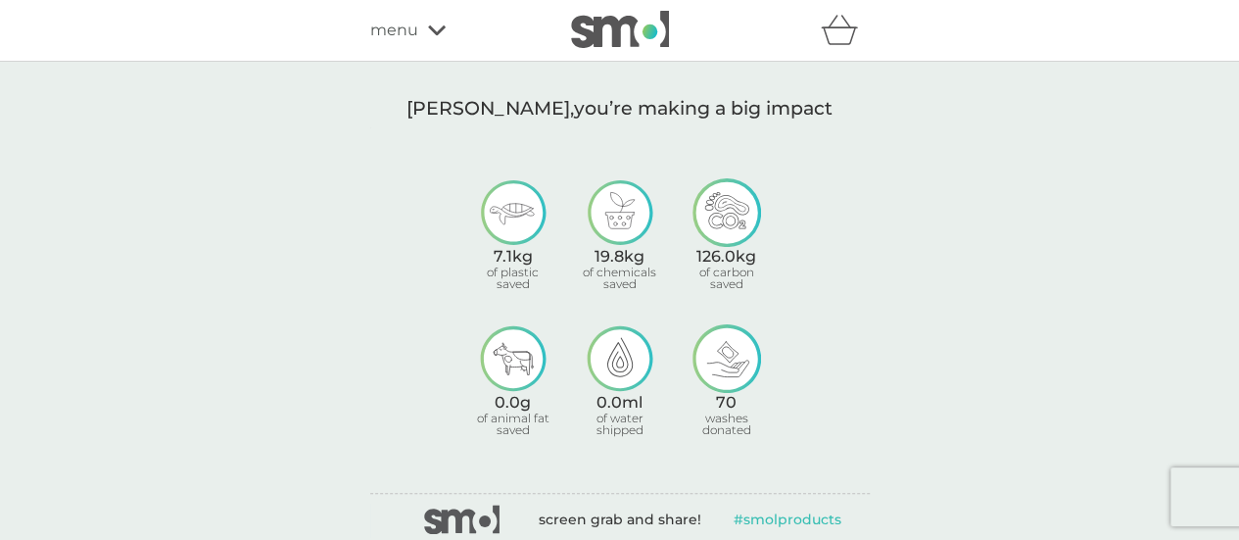
click at [398, 42] on span "menu" at bounding box center [394, 30] width 48 height 25
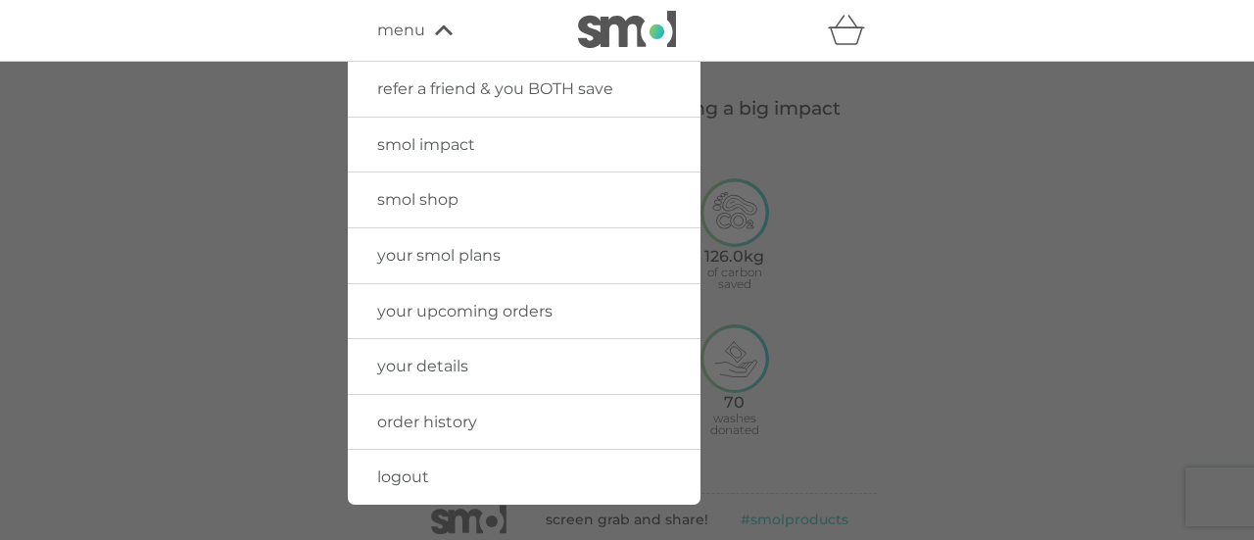
click at [400, 24] on span "menu" at bounding box center [401, 30] width 48 height 25
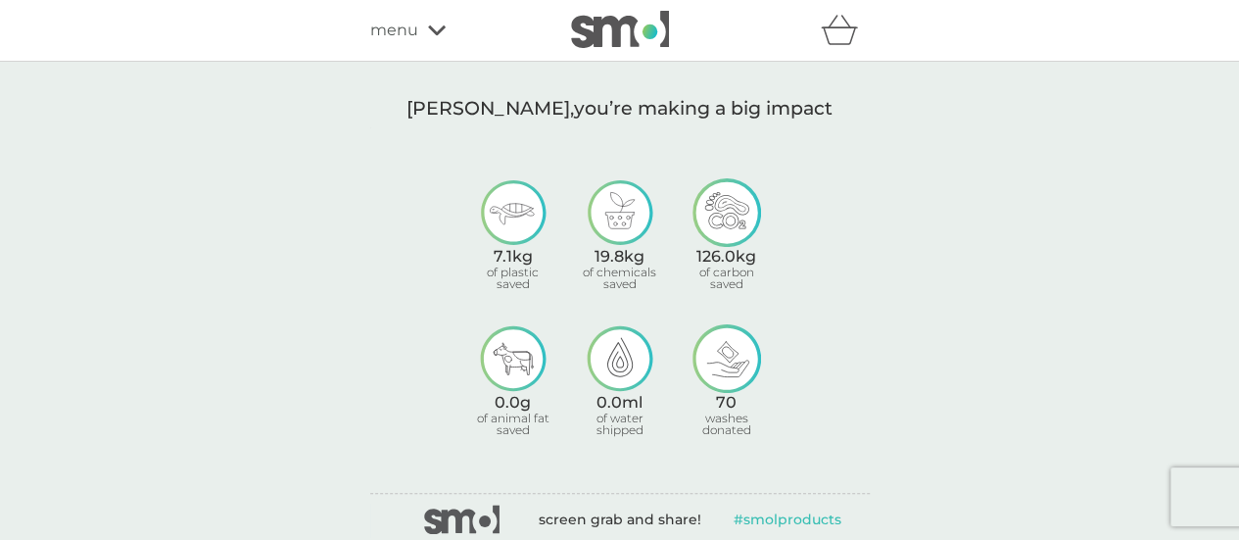
click at [390, 25] on span "menu" at bounding box center [394, 30] width 48 height 25
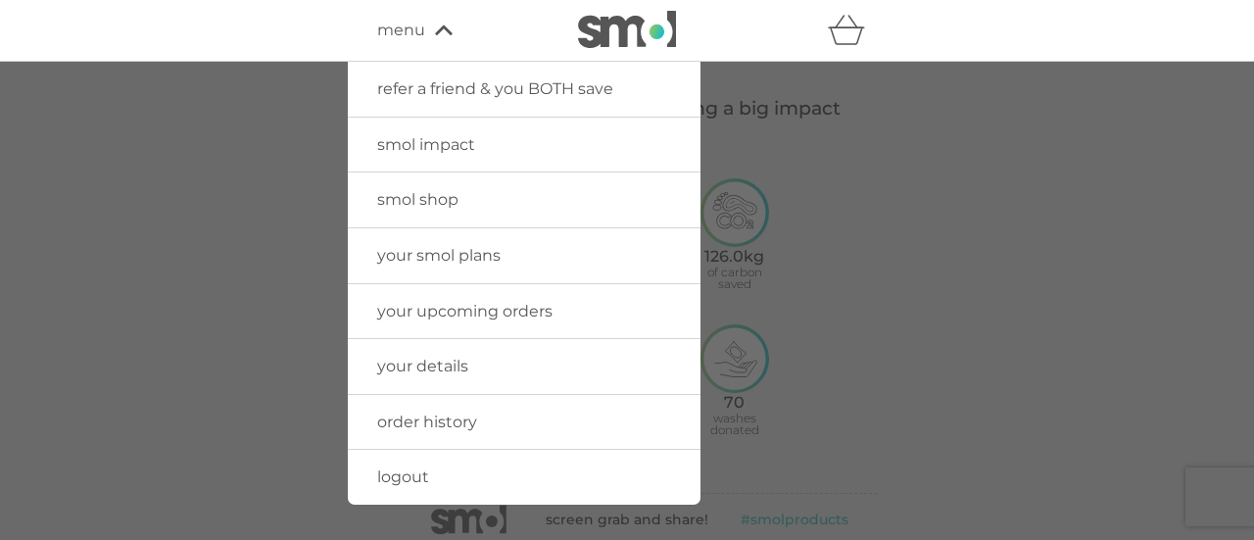
click at [404, 481] on span "logout" at bounding box center [403, 476] width 52 height 19
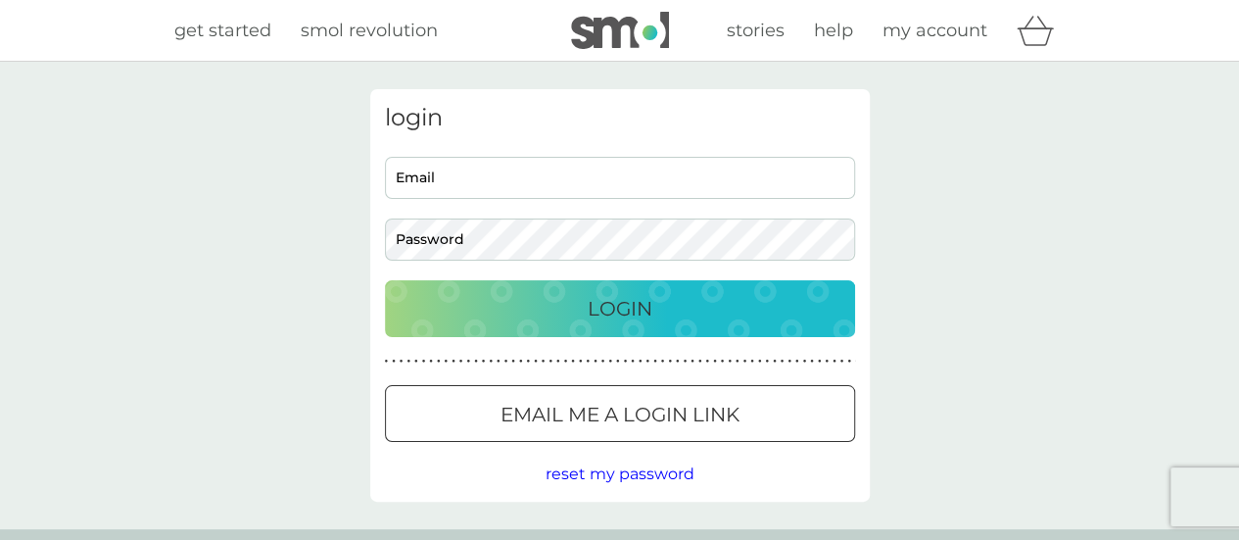
click at [590, 35] on img at bounding box center [620, 30] width 98 height 37
